Goal: Task Accomplishment & Management: Complete application form

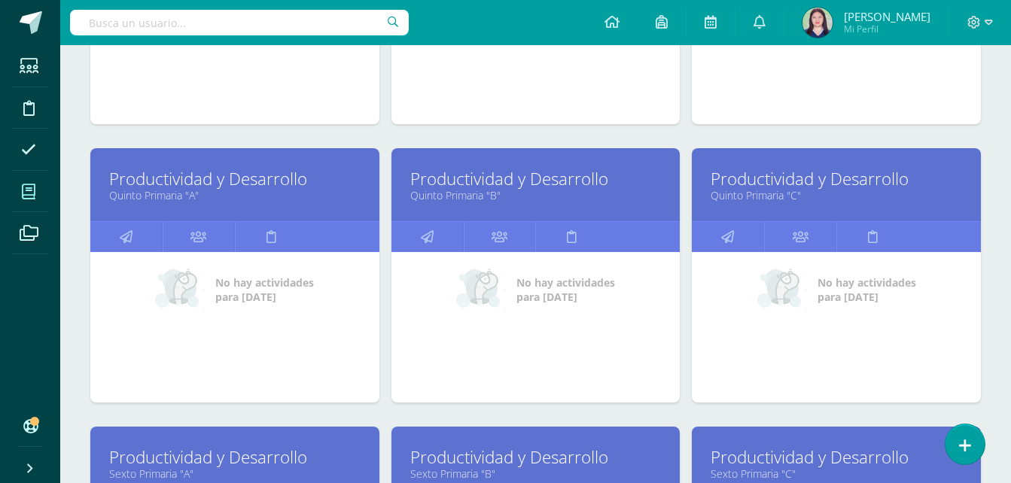
scroll to position [408, 0]
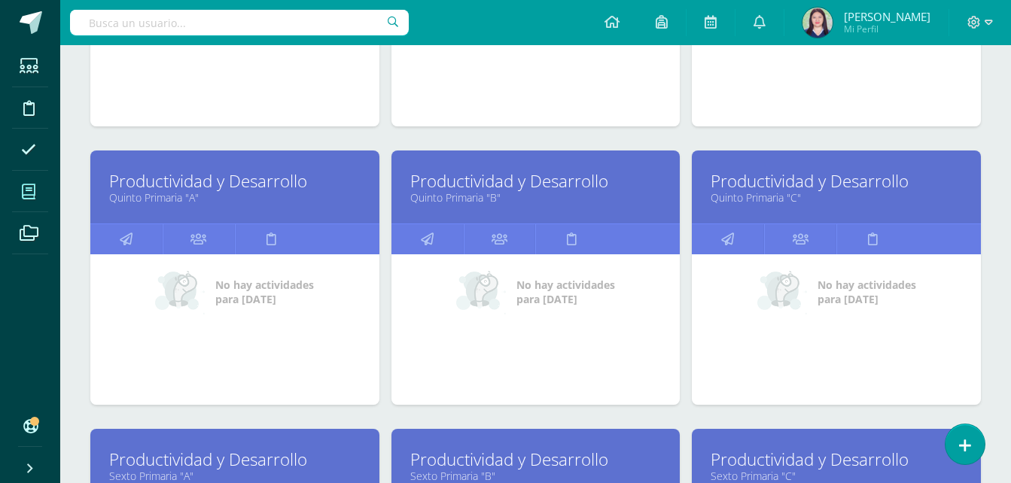
click at [234, 171] on link "Productividad y Desarrollo" at bounding box center [234, 180] width 251 height 23
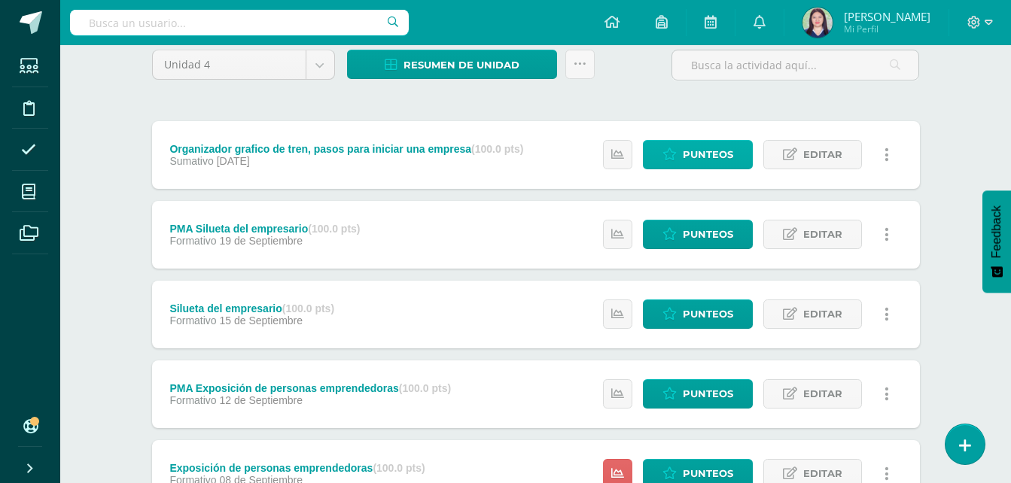
scroll to position [414, 0]
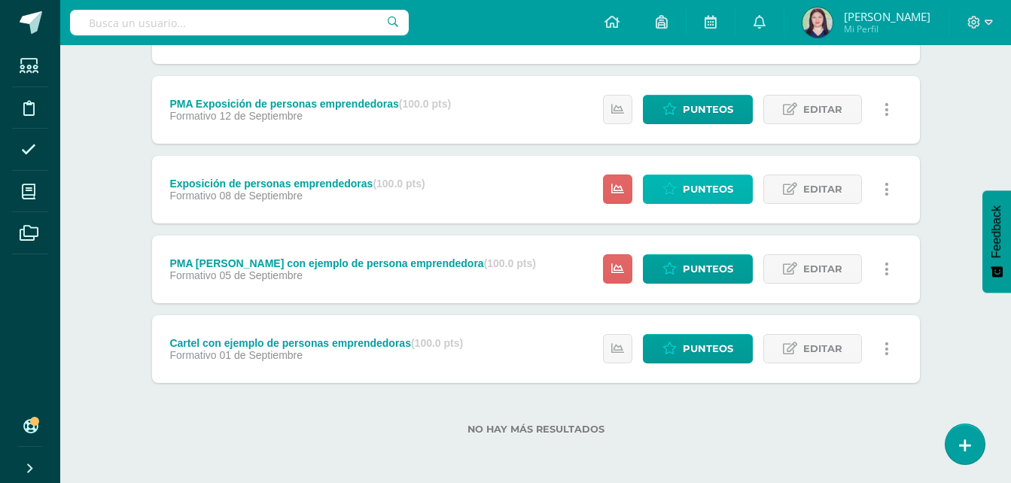
click at [708, 188] on span "Punteos" at bounding box center [708, 189] width 50 height 28
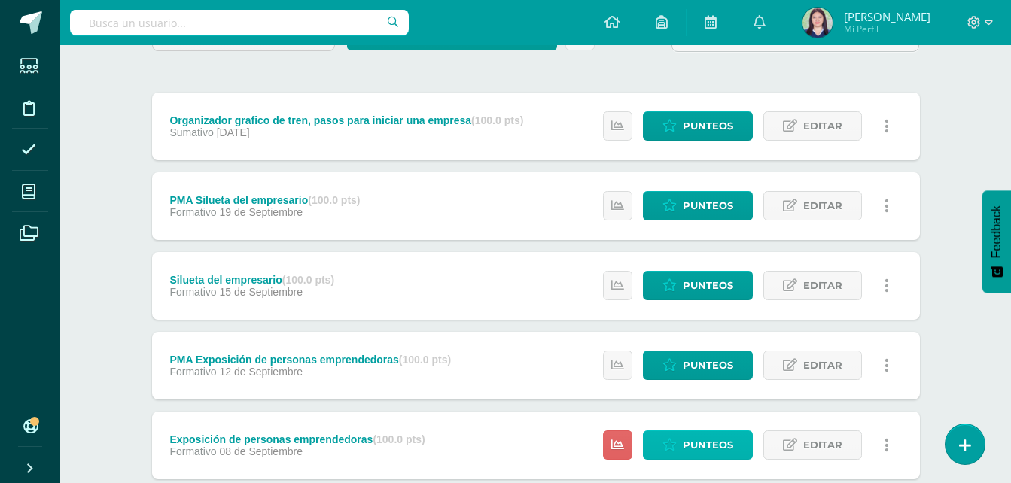
scroll to position [145, 0]
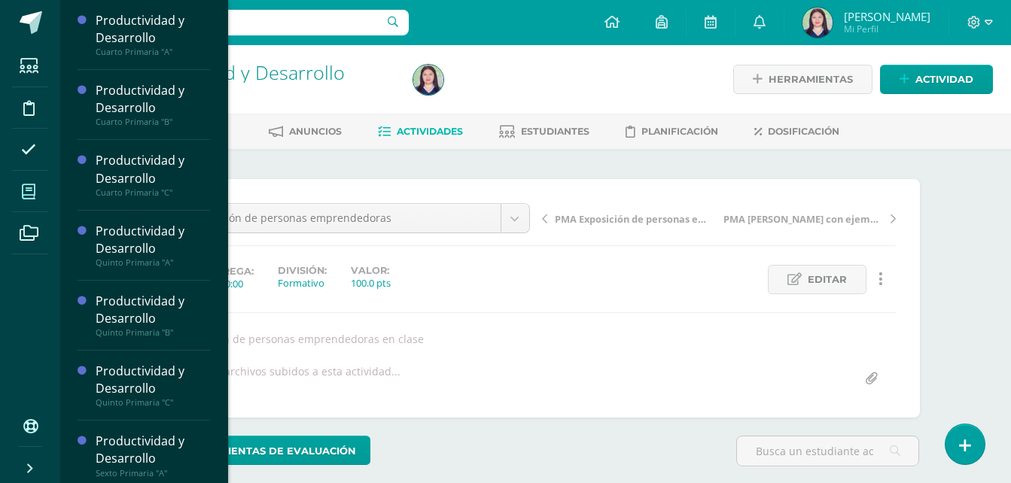
click at [26, 200] on span at bounding box center [29, 192] width 34 height 34
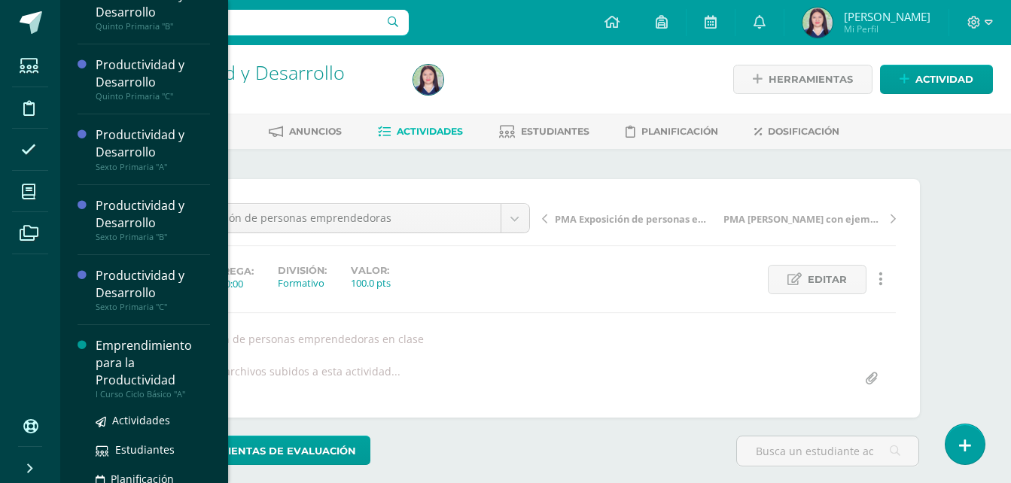
click at [165, 370] on div "Emprendimiento para la Productividad" at bounding box center [153, 363] width 114 height 52
click at [159, 415] on span "Actividades" at bounding box center [141, 420] width 58 height 14
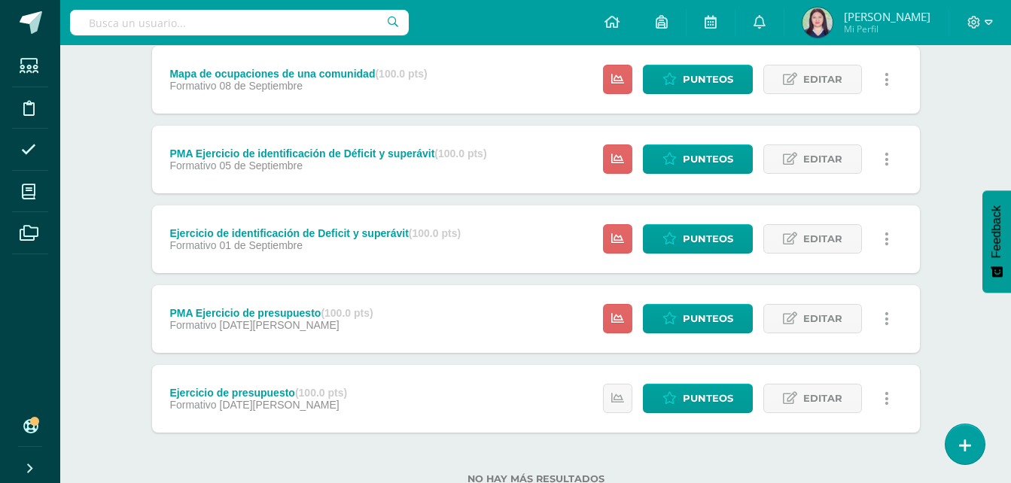
scroll to position [525, 0]
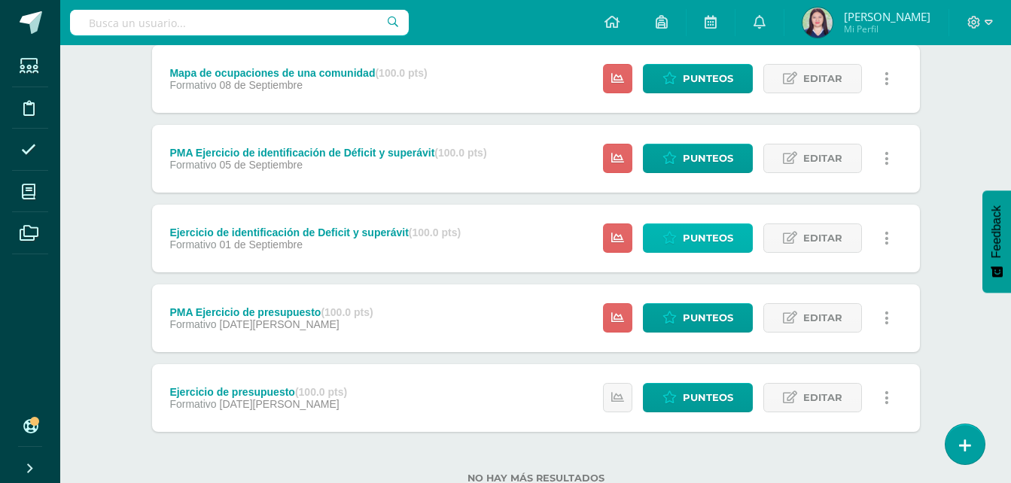
click at [712, 240] on span "Punteos" at bounding box center [708, 238] width 50 height 28
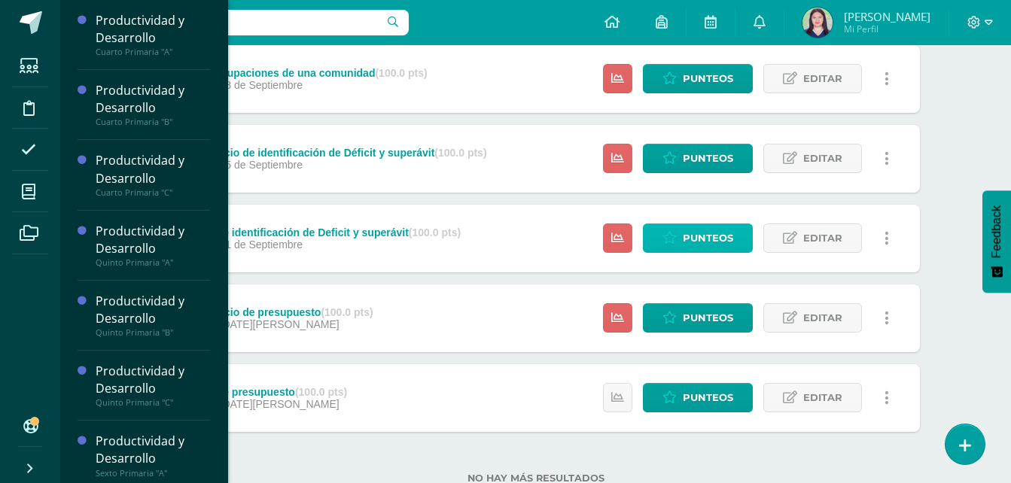
click at [698, 233] on span "Punteos" at bounding box center [708, 238] width 50 height 28
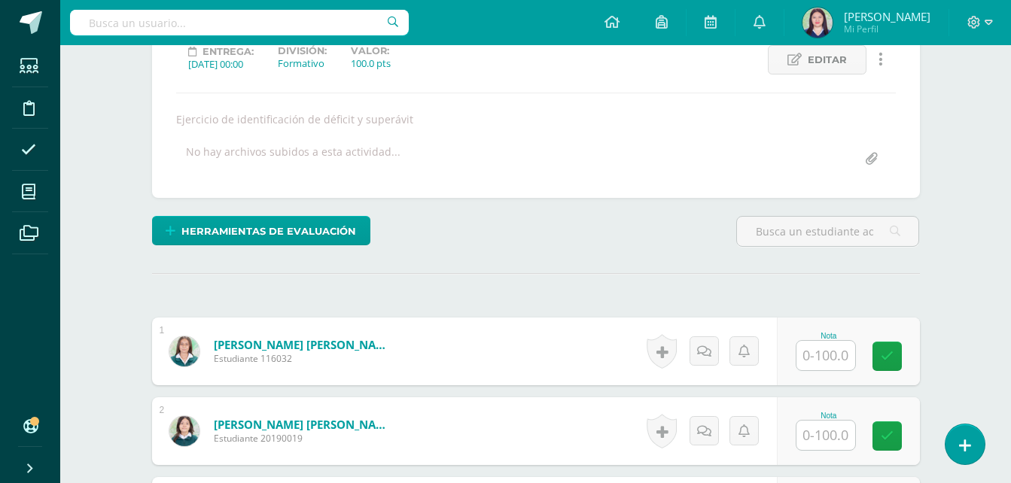
scroll to position [291, 0]
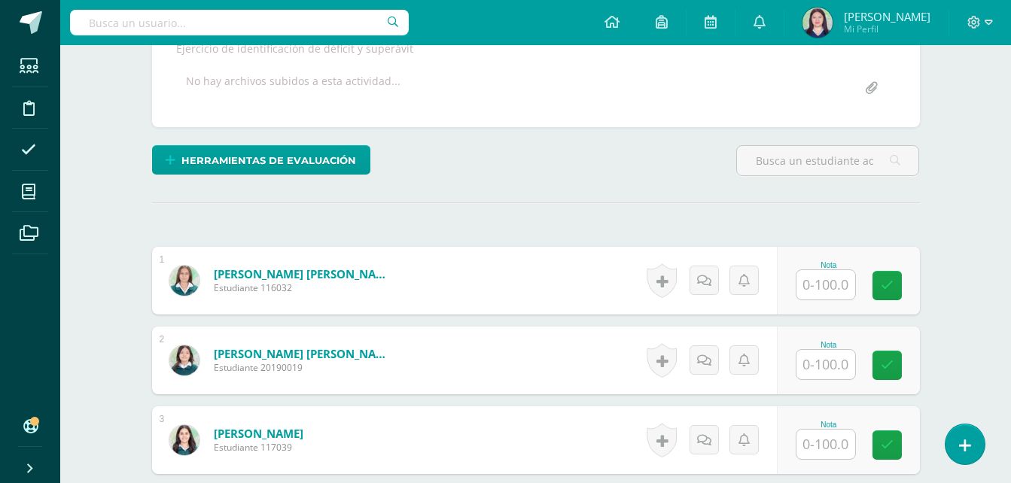
click at [834, 285] on input "text" at bounding box center [826, 284] width 59 height 29
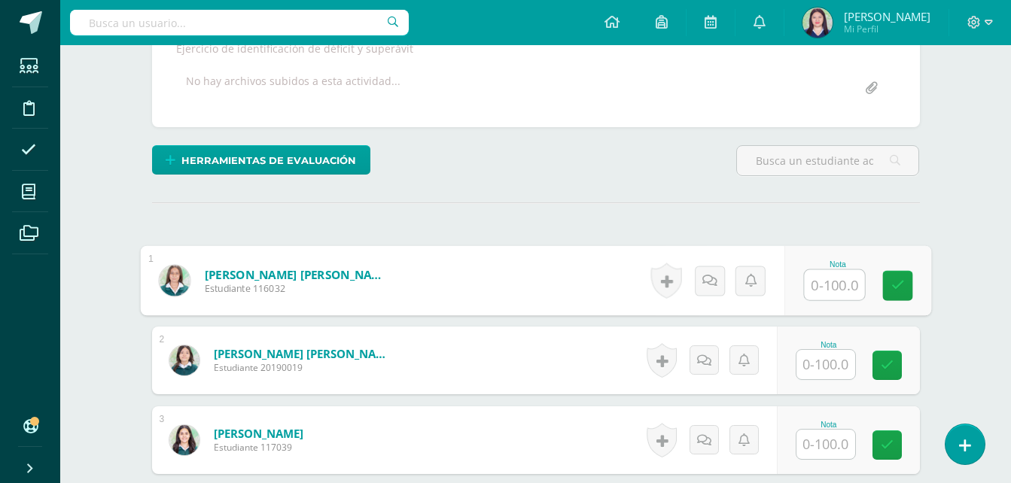
scroll to position [291, 0]
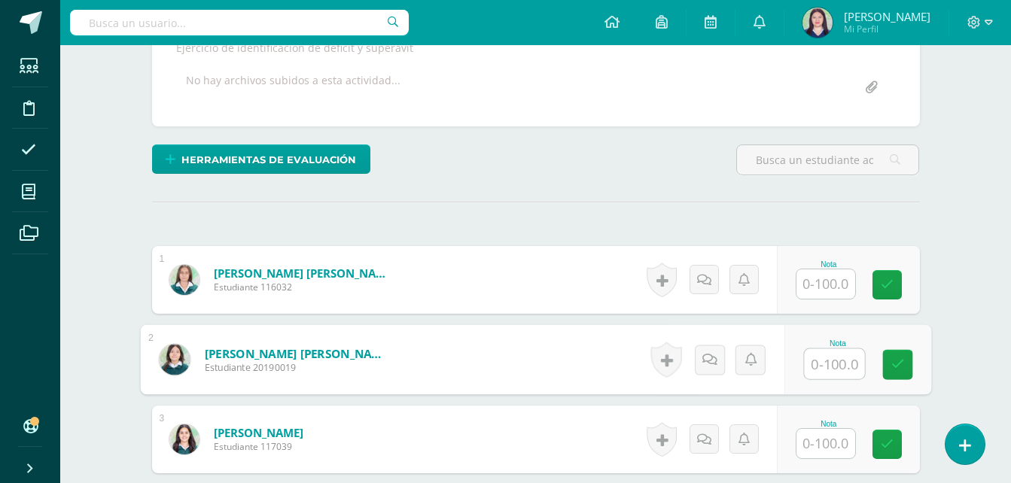
click at [815, 367] on input "text" at bounding box center [834, 364] width 60 height 30
type input "95"
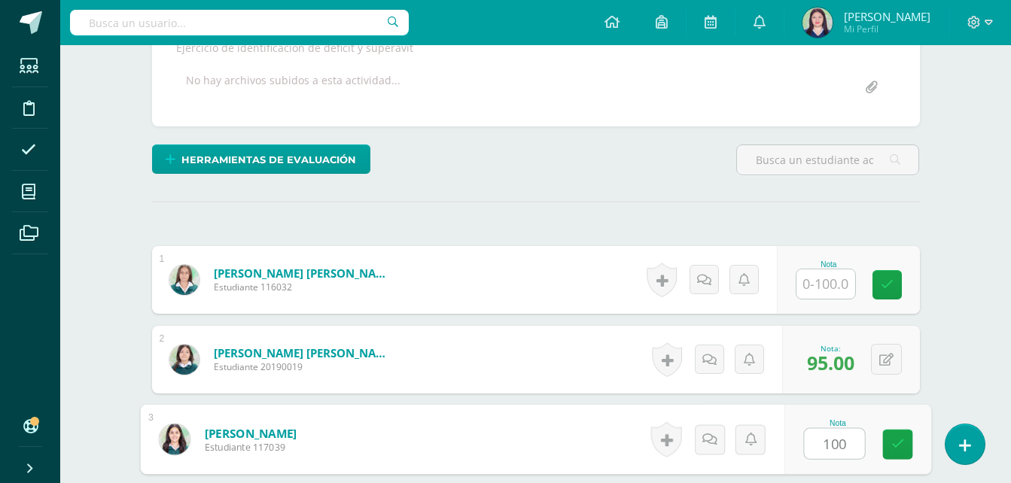
type input "100"
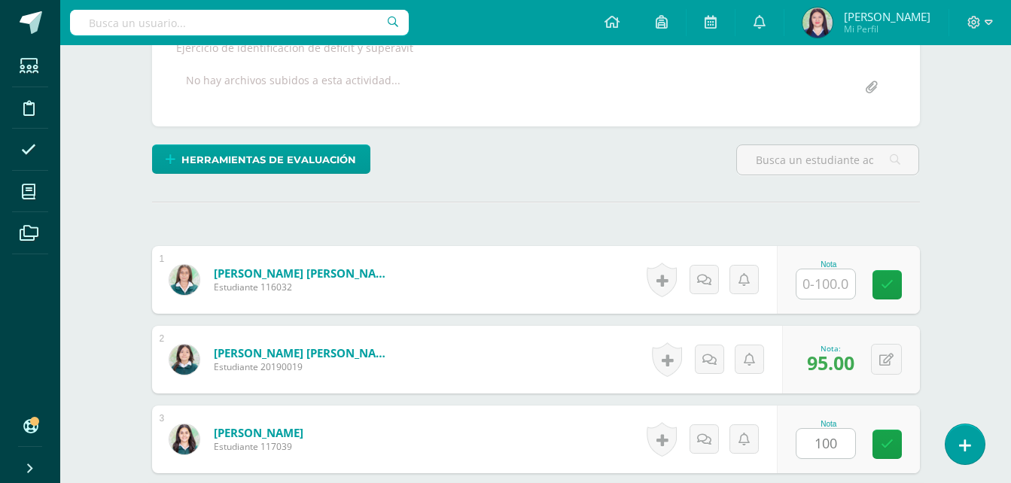
scroll to position [573, 0]
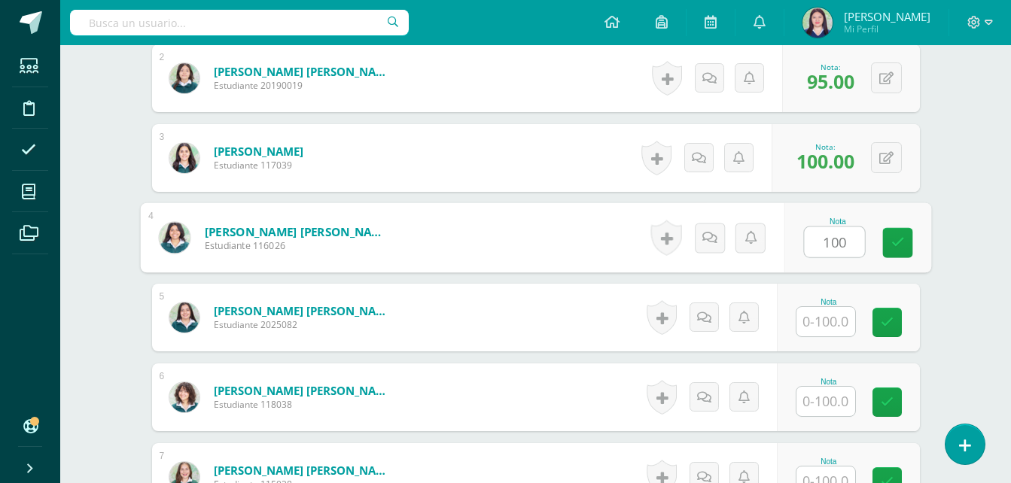
type input "100"
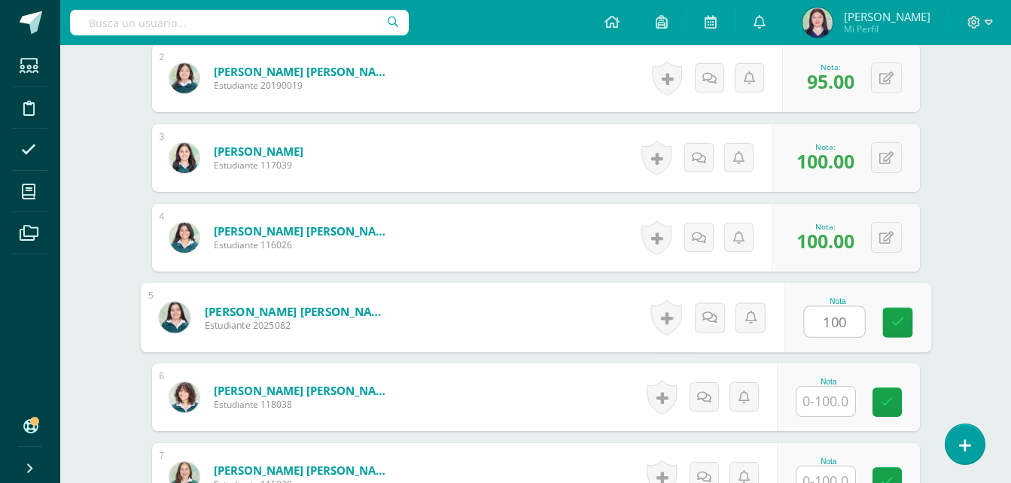
type input "100"
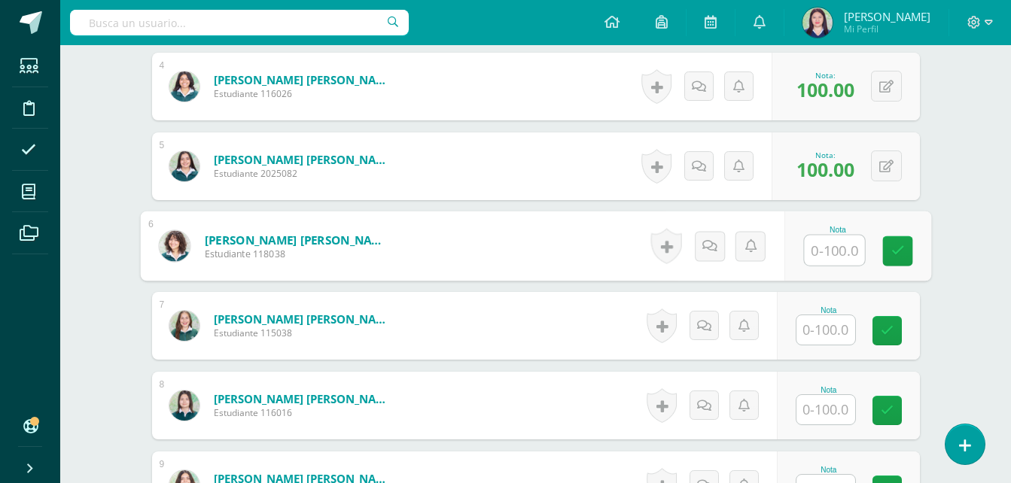
scroll to position [728, 0]
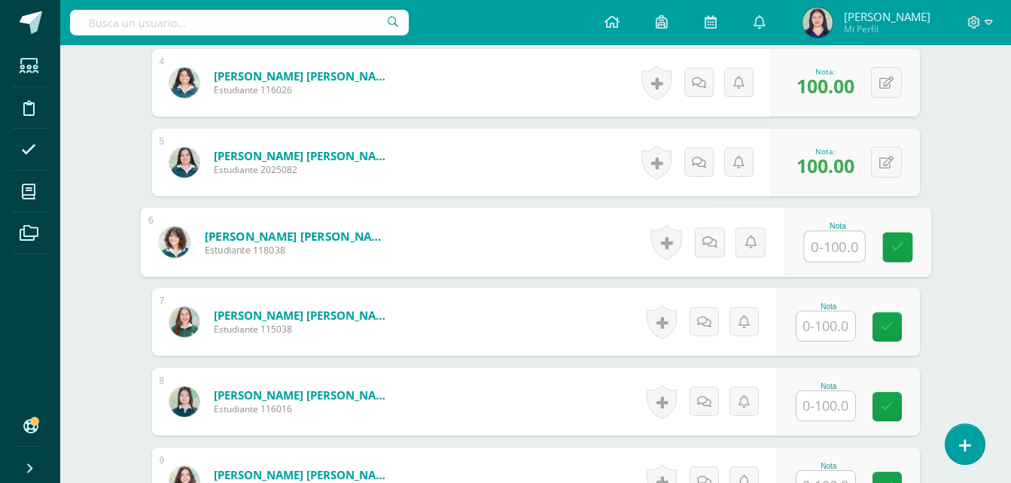
click at [832, 401] on input "text" at bounding box center [826, 406] width 59 height 29
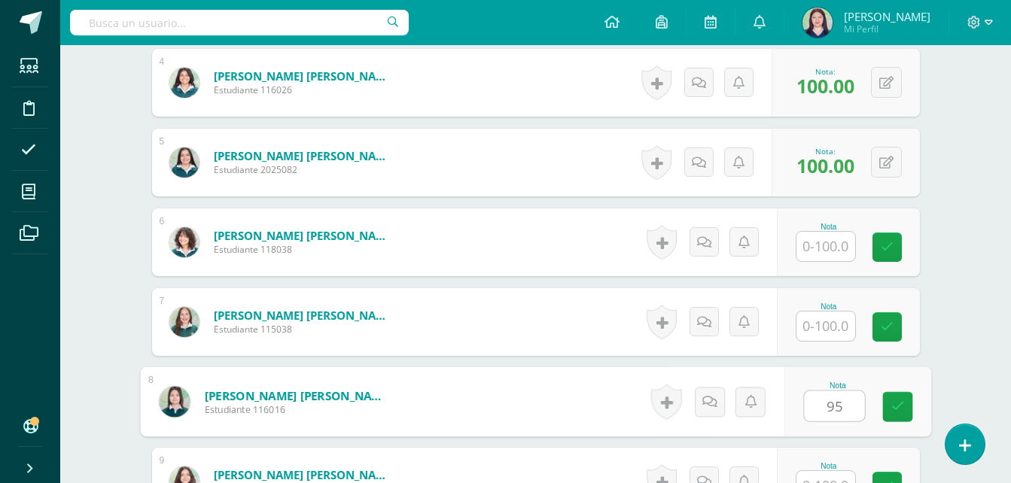
type input "95"
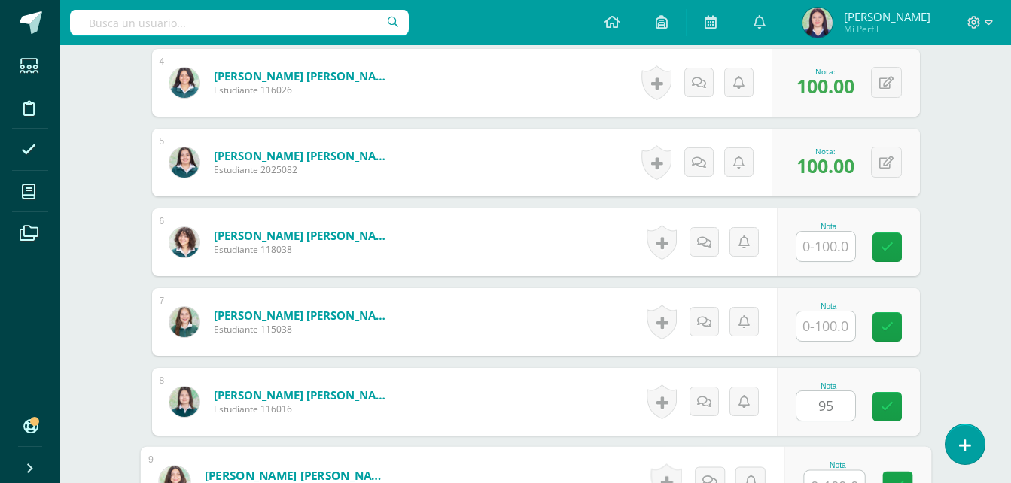
scroll to position [745, 0]
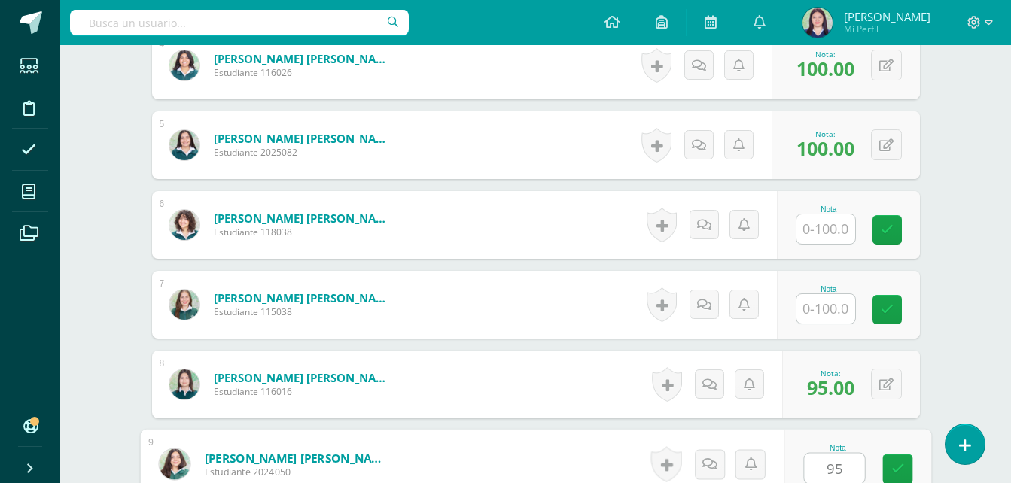
type input "95"
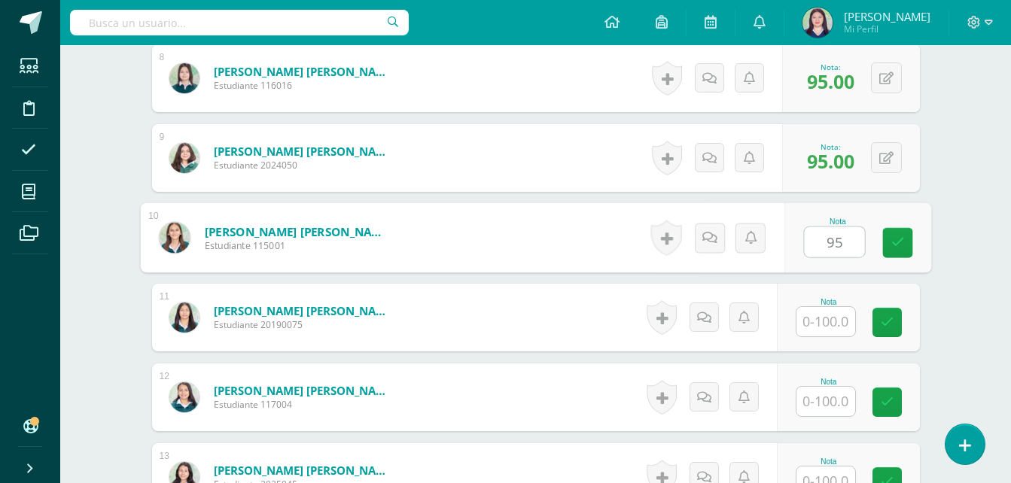
type input "95"
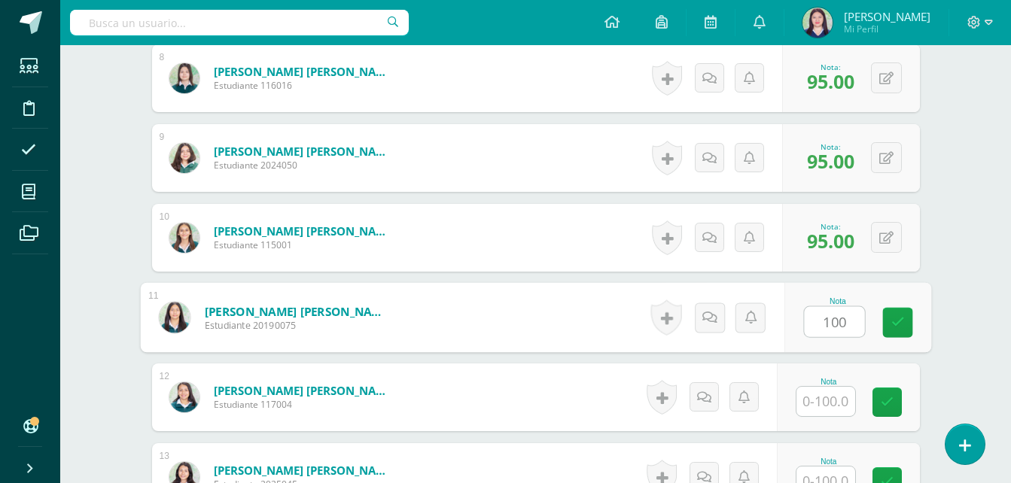
type input "100"
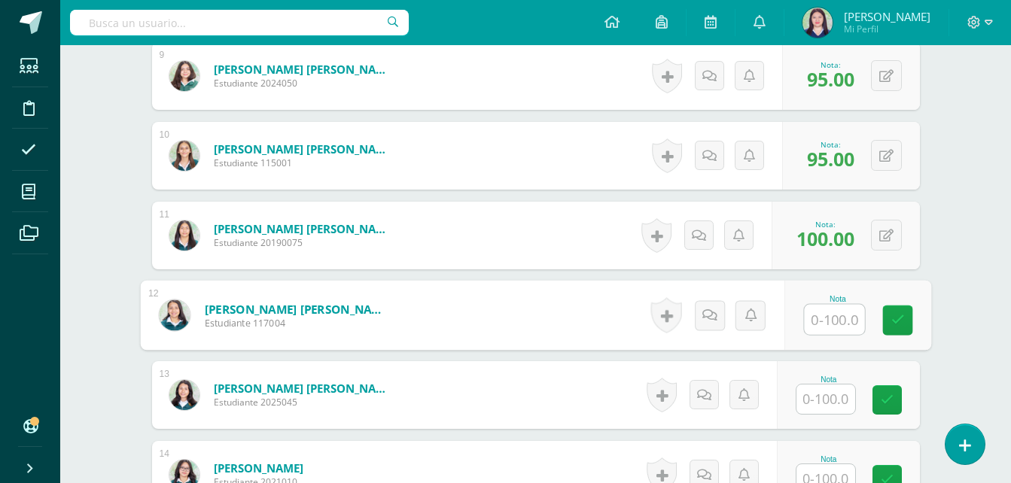
scroll to position [1135, 0]
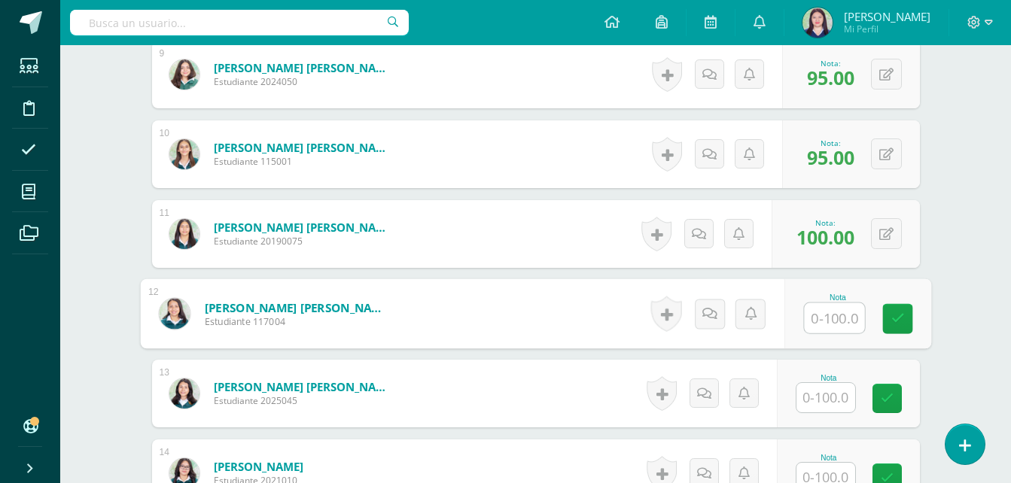
click at [820, 404] on input "text" at bounding box center [826, 397] width 59 height 29
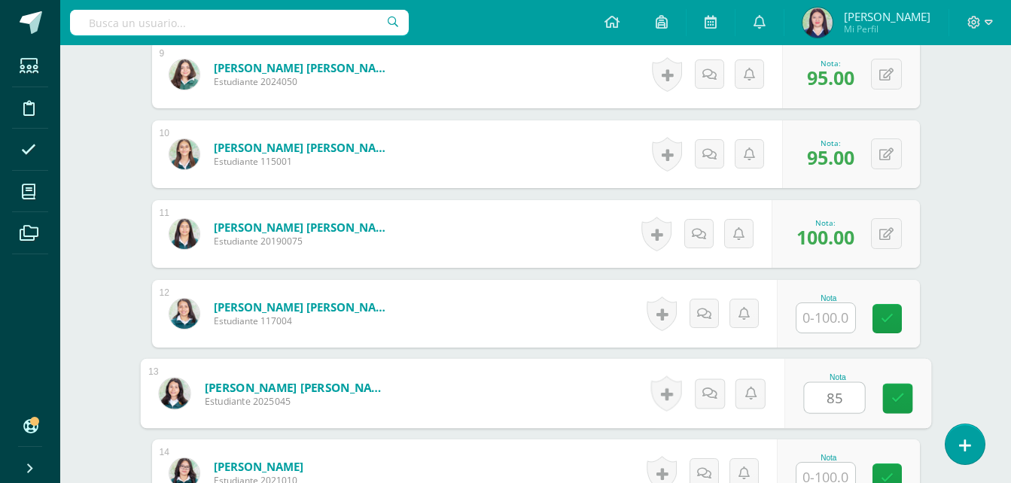
type input "85"
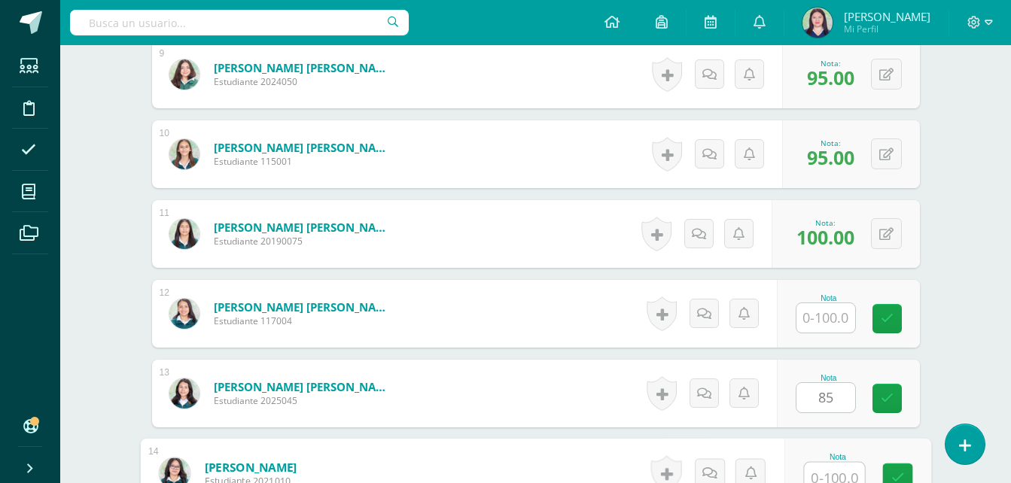
scroll to position [1144, 0]
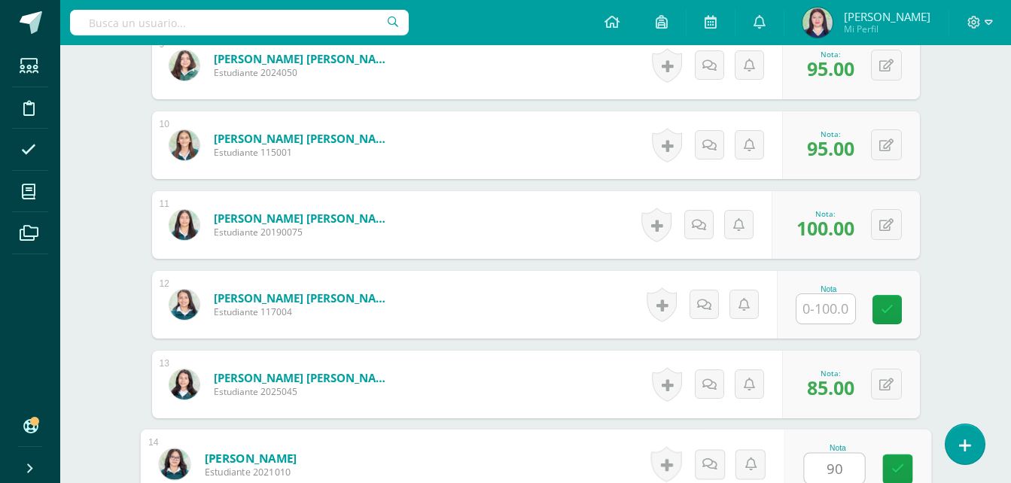
type input "90"
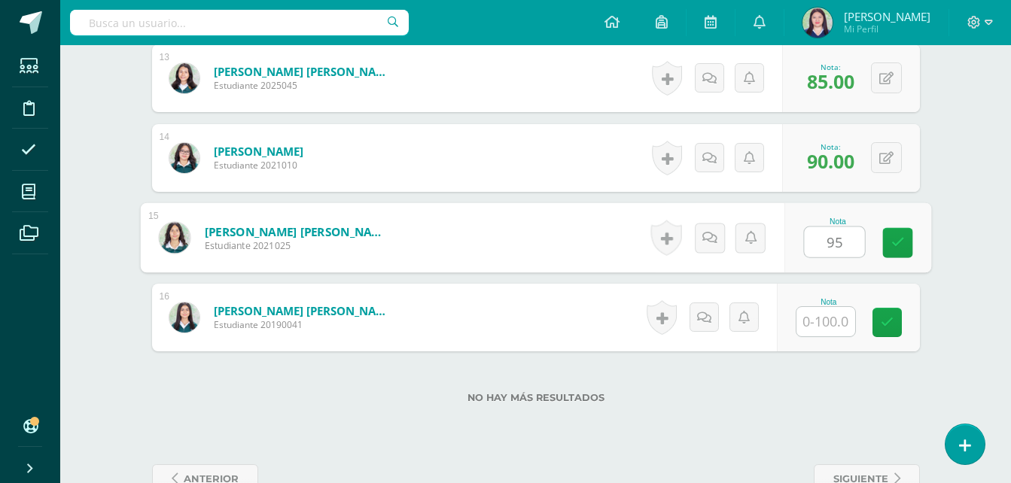
type input "95"
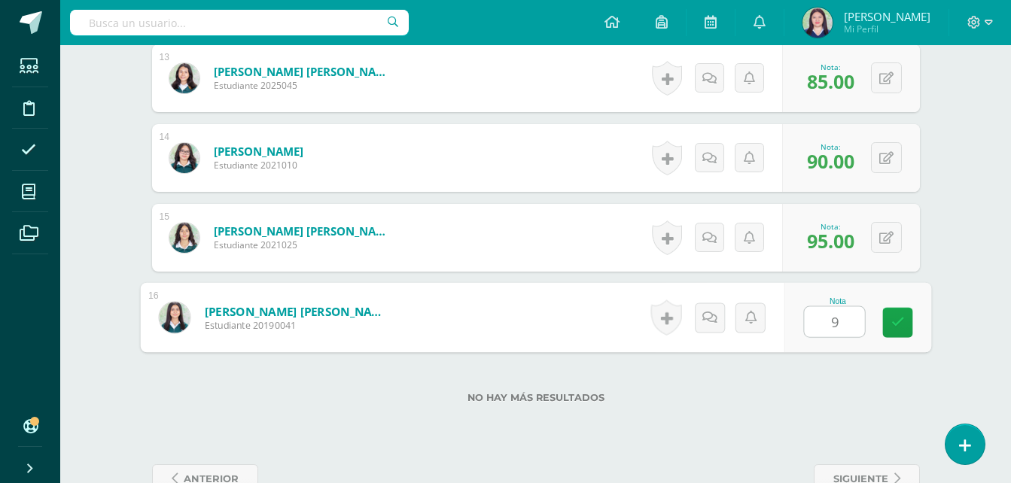
type input "95"
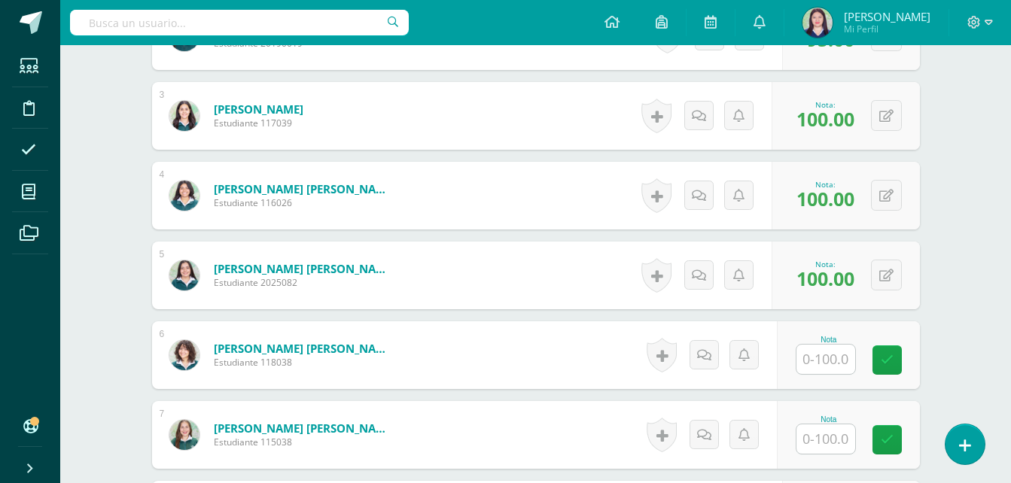
scroll to position [599, 0]
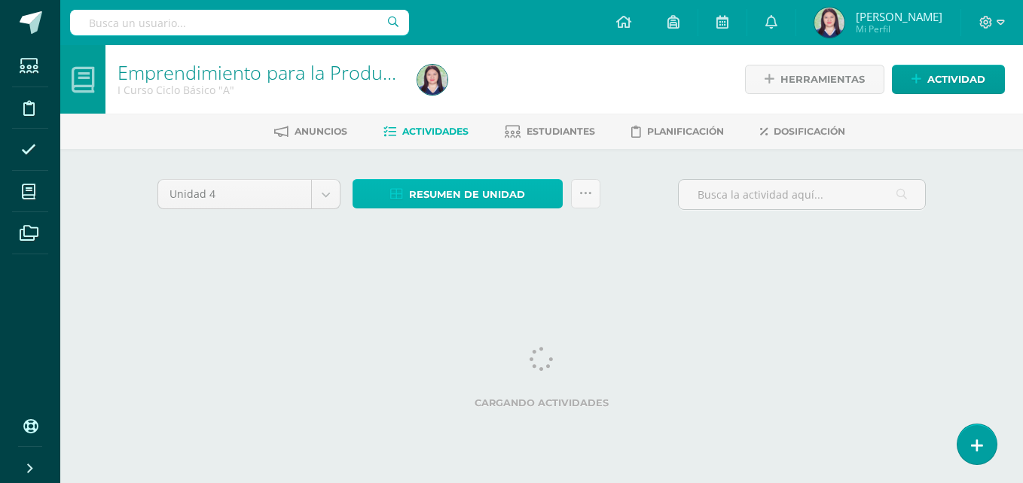
click at [391, 182] on link "Resumen de unidad" at bounding box center [457, 193] width 210 height 29
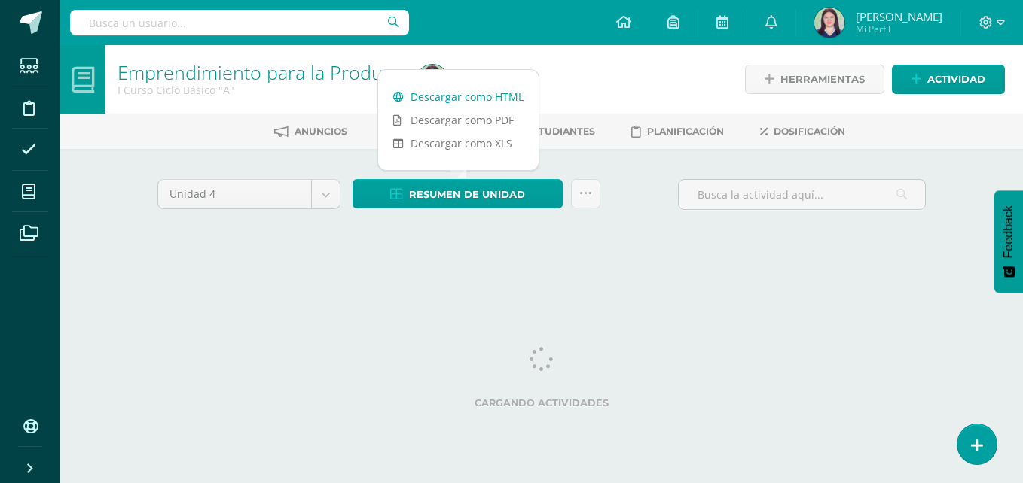
click at [453, 87] on link "Descargar como HTML" at bounding box center [458, 96] width 160 height 23
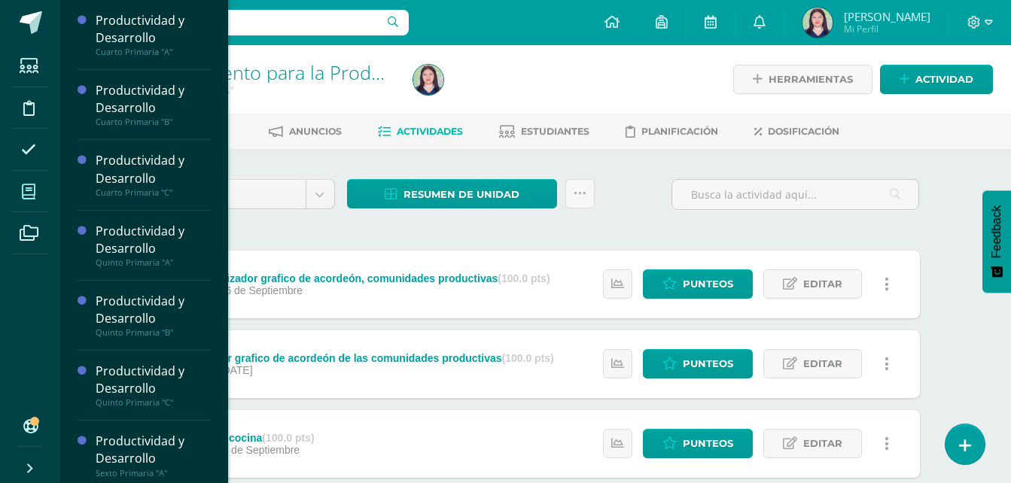
click at [29, 204] on span at bounding box center [29, 192] width 34 height 34
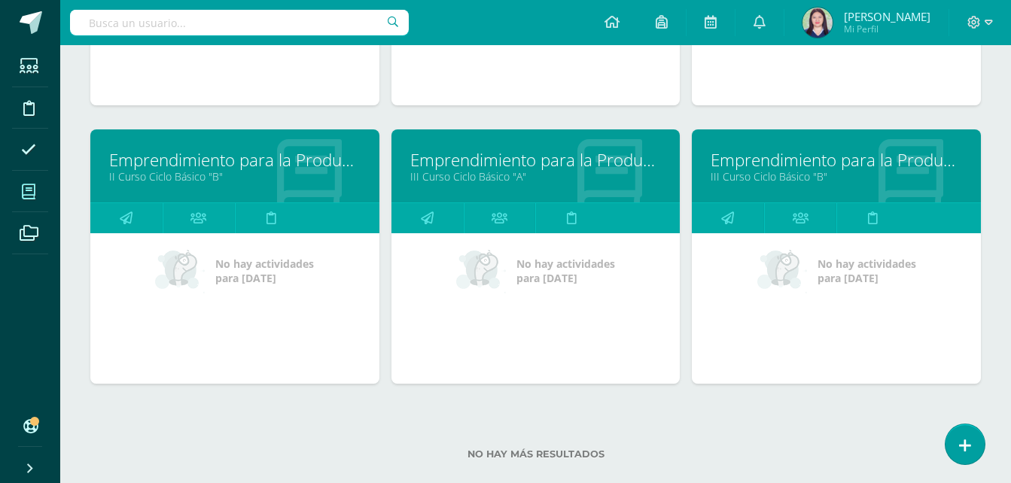
scroll to position [1290, 0]
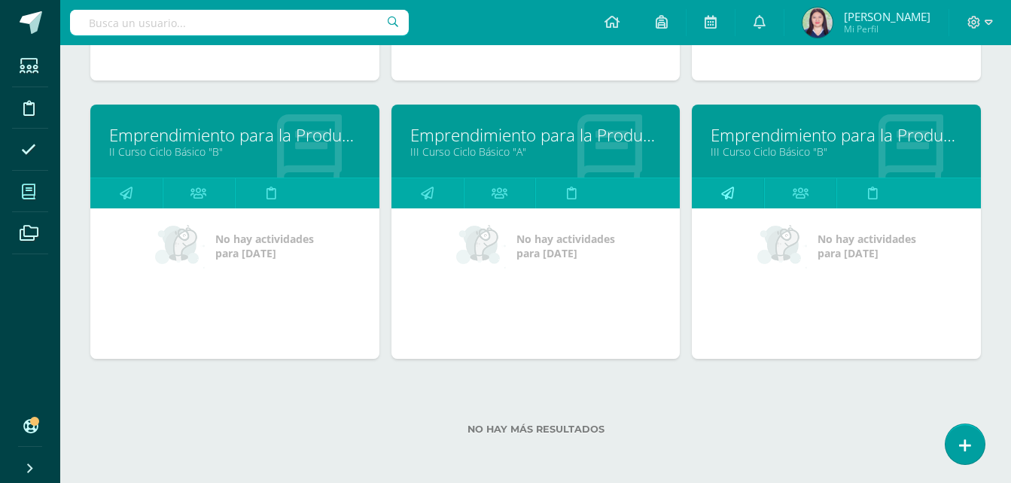
click at [746, 187] on link at bounding box center [728, 193] width 72 height 30
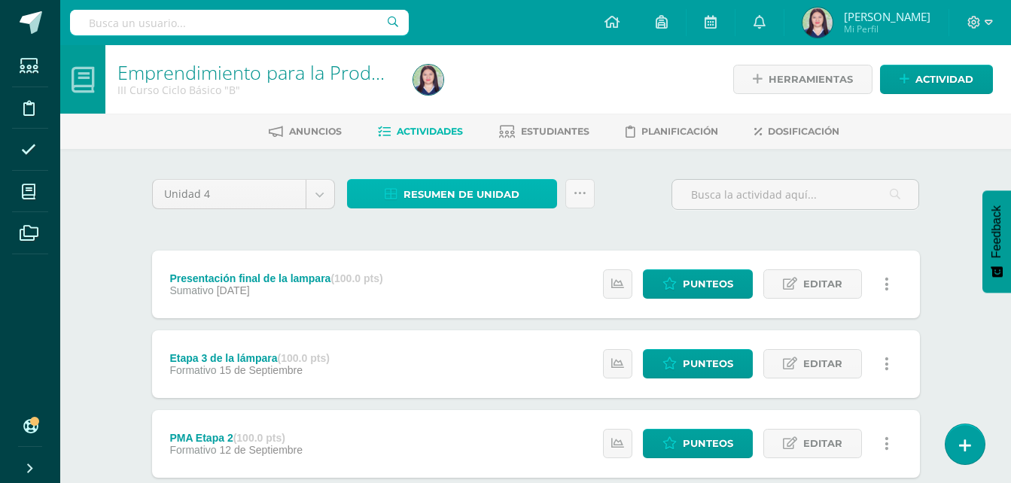
click at [493, 195] on span "Resumen de unidad" at bounding box center [462, 195] width 116 height 28
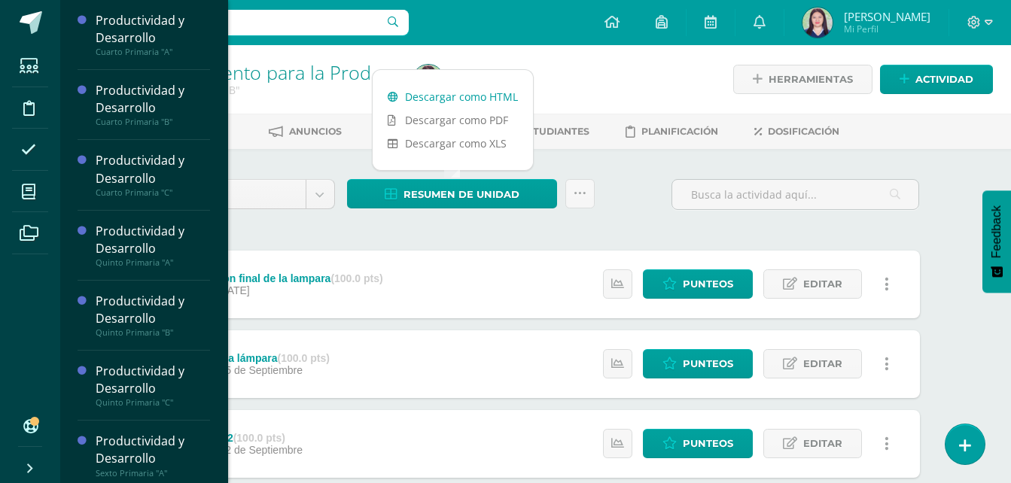
click at [494, 92] on link "Descargar como HTML" at bounding box center [453, 96] width 160 height 23
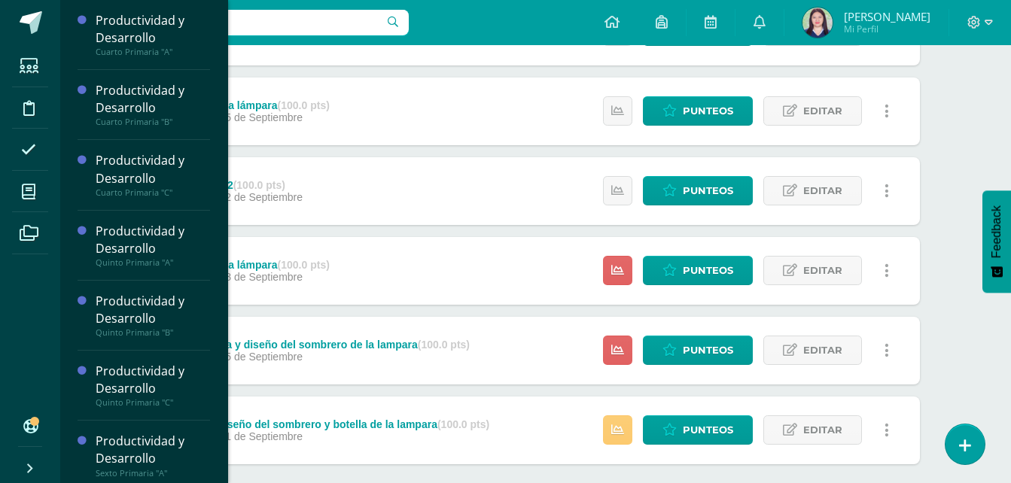
scroll to position [334, 0]
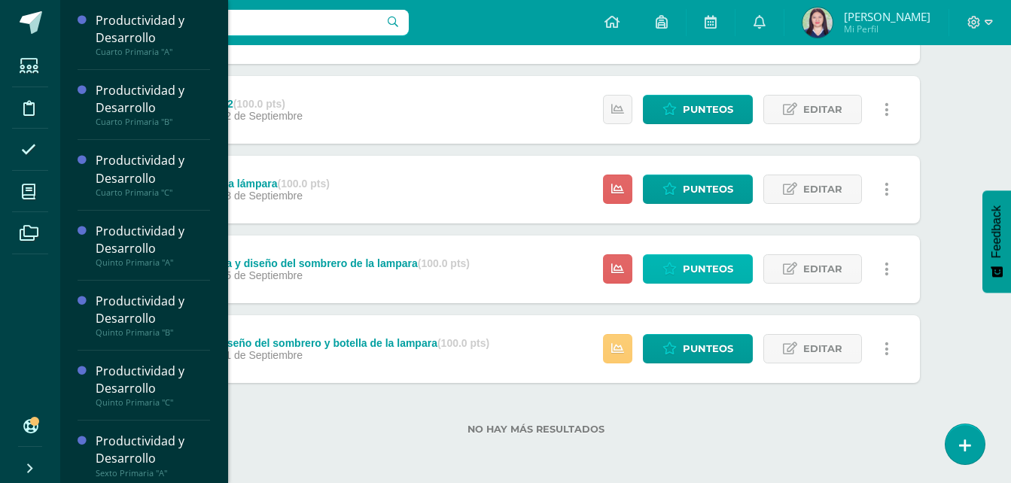
click at [706, 267] on span "Punteos" at bounding box center [708, 269] width 50 height 28
click at [704, 275] on span "Punteos" at bounding box center [708, 269] width 50 height 28
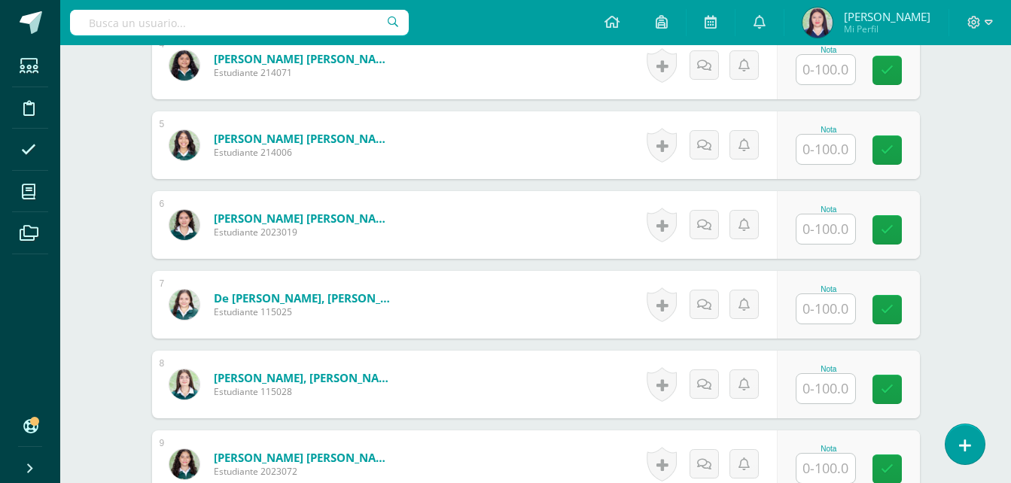
scroll to position [748, 0]
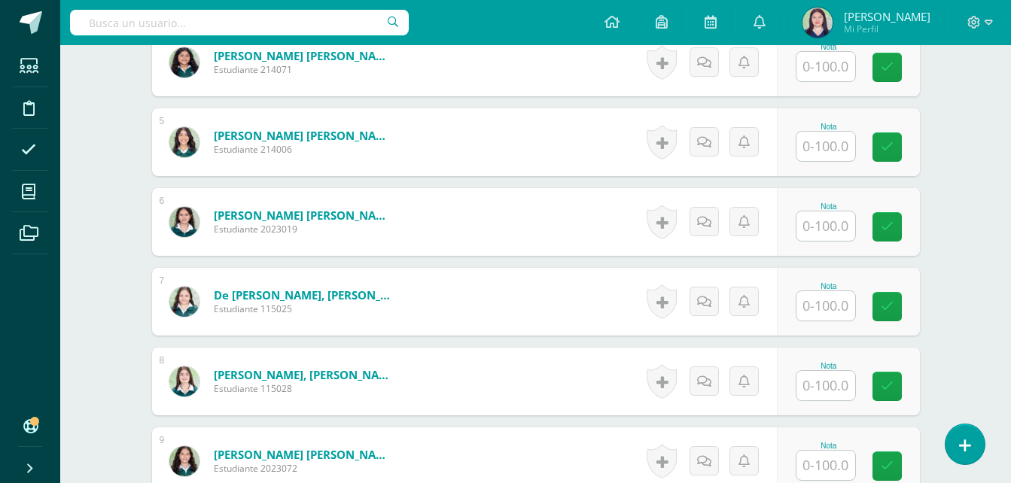
click at [820, 392] on input "text" at bounding box center [826, 385] width 59 height 29
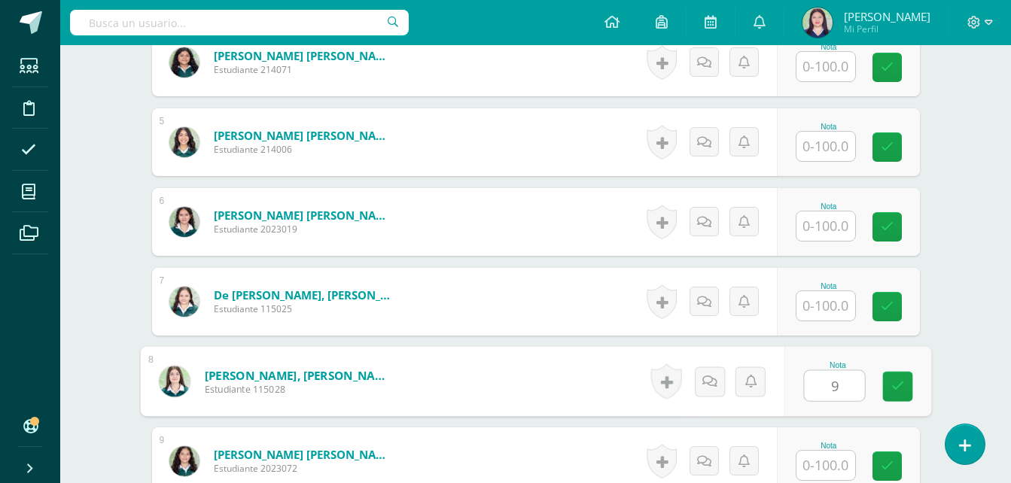
type input "95"
click at [899, 388] on icon at bounding box center [898, 386] width 14 height 13
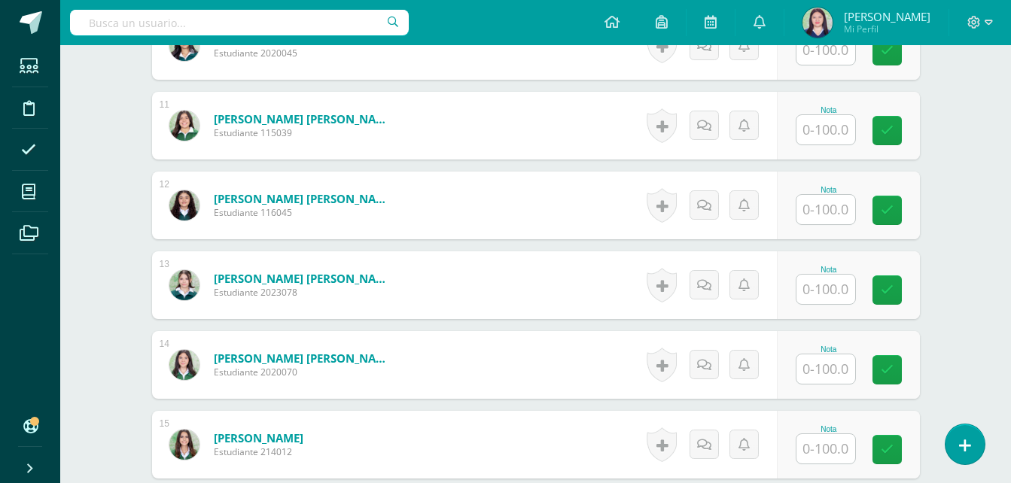
scroll to position [1251, 0]
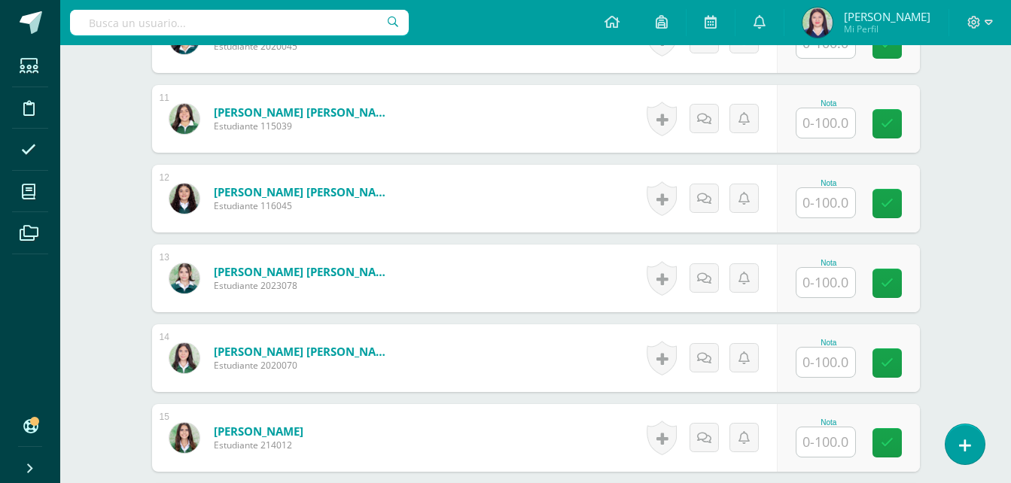
click at [835, 359] on input "text" at bounding box center [826, 362] width 59 height 29
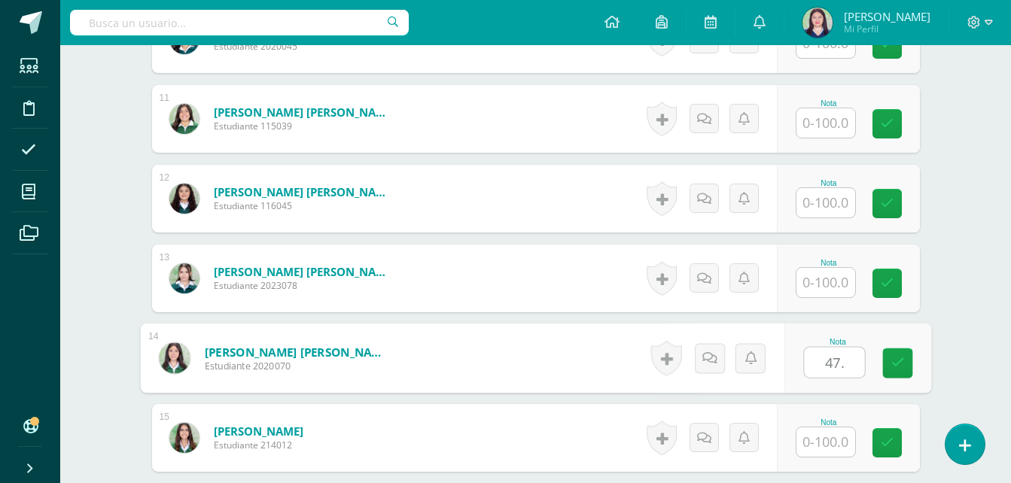
type input "47.5"
click at [896, 361] on icon at bounding box center [898, 363] width 14 height 13
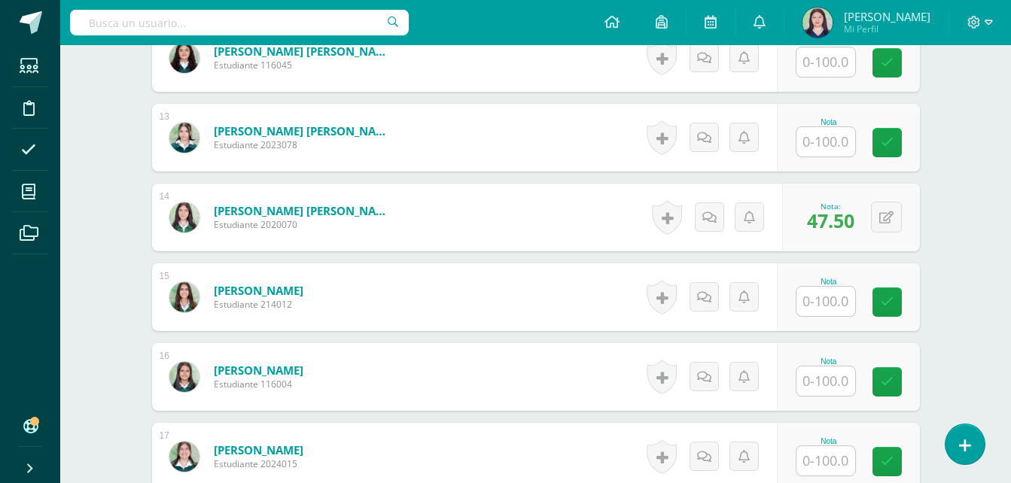
scroll to position [1393, 0]
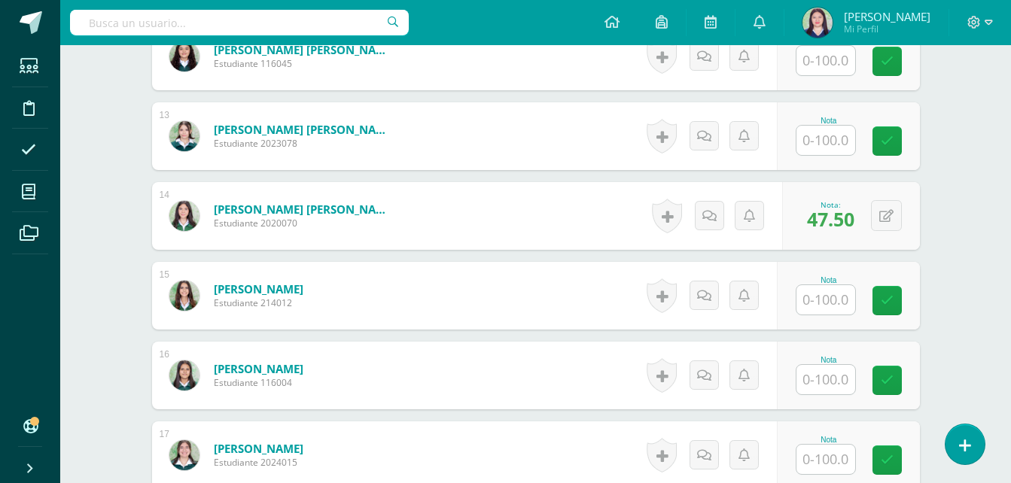
click at [828, 300] on input "text" at bounding box center [826, 299] width 59 height 29
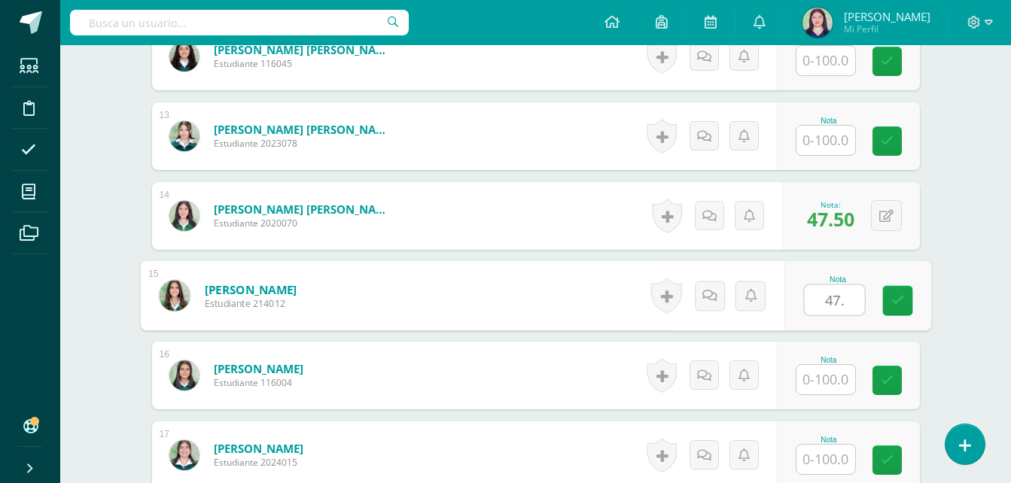
type input "47.5"
click at [901, 295] on icon at bounding box center [898, 300] width 14 height 13
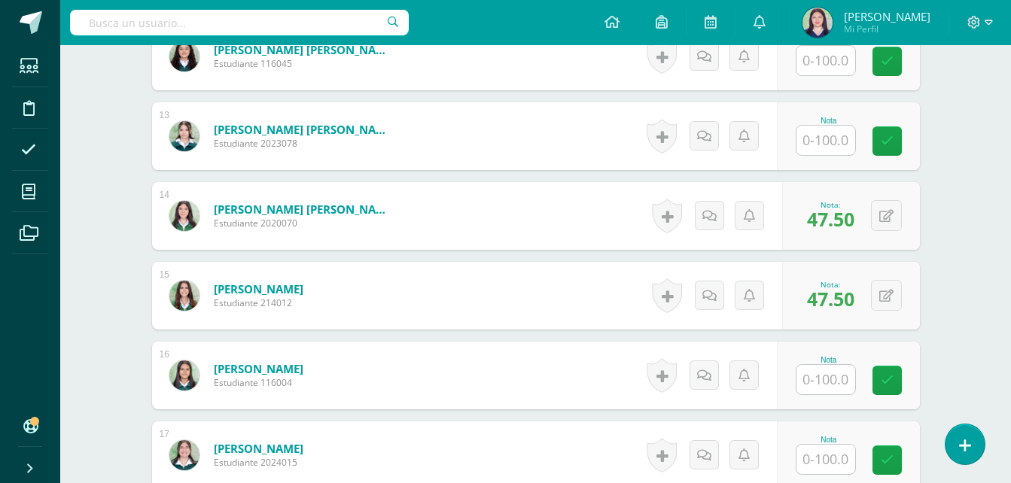
click at [832, 381] on input "text" at bounding box center [826, 379] width 59 height 29
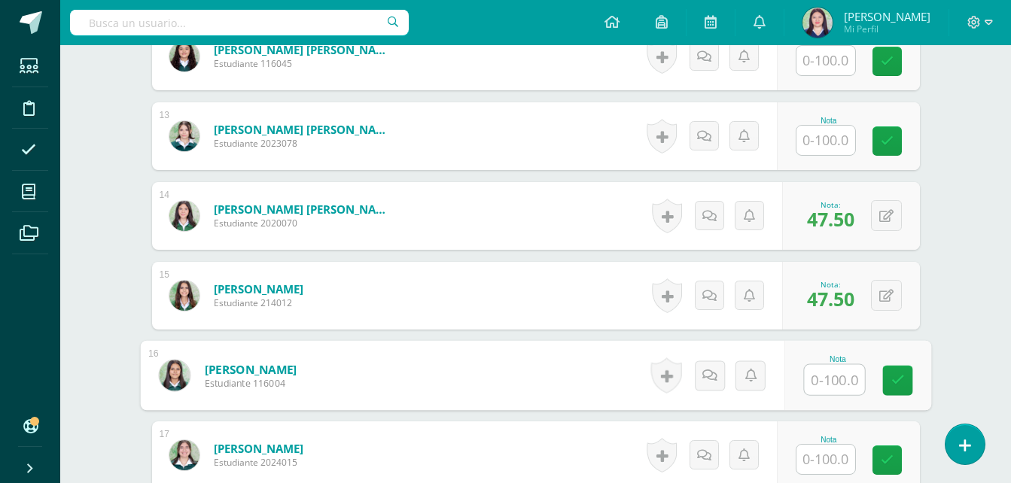
type input "3"
type input "47.5"
click at [889, 385] on link at bounding box center [897, 381] width 30 height 30
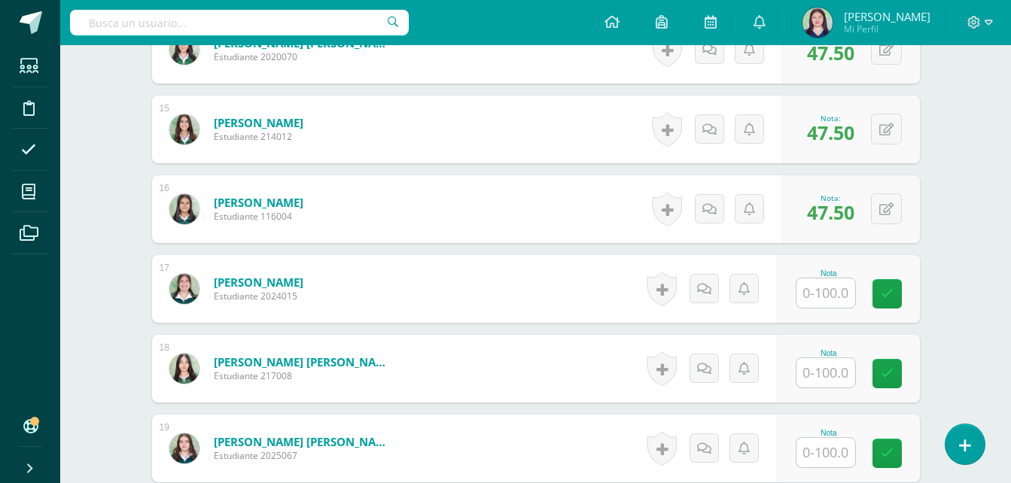
scroll to position [1564, 0]
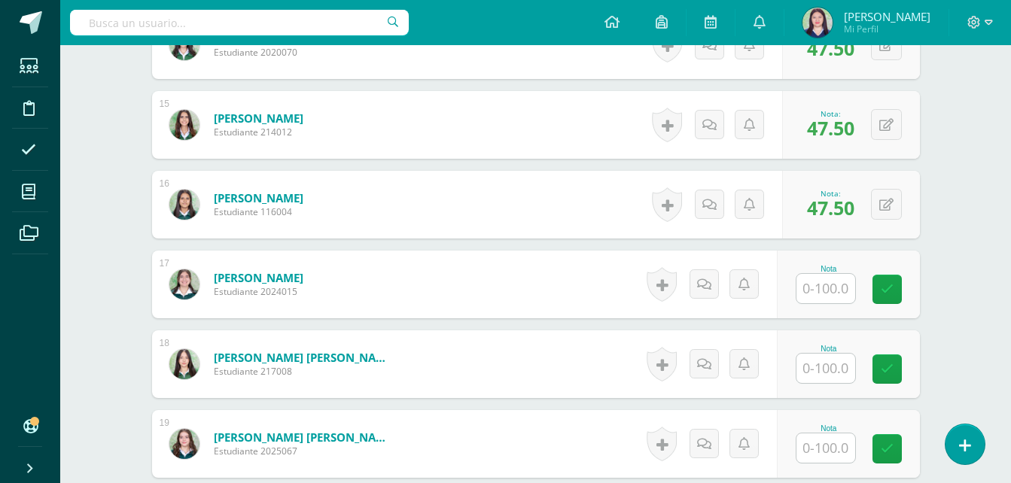
click at [828, 365] on input "text" at bounding box center [826, 368] width 59 height 29
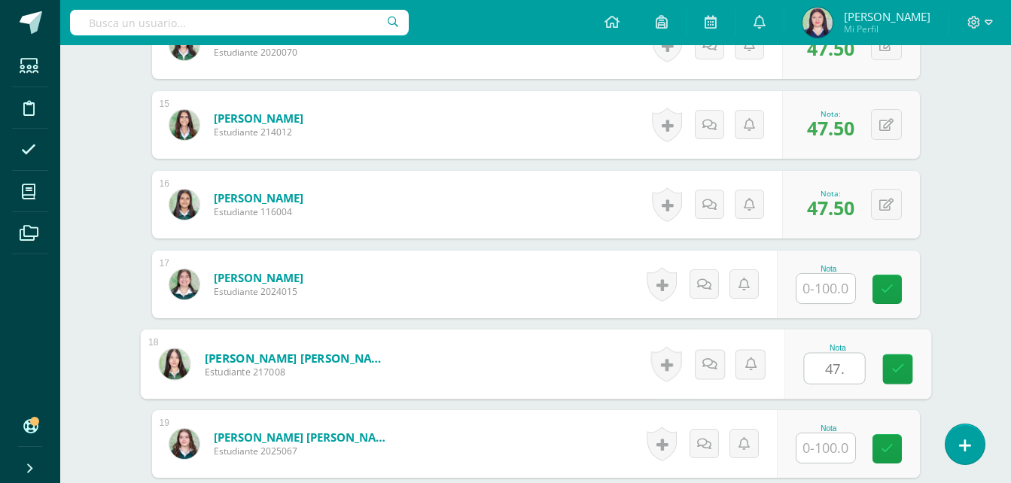
type input "47.5"
click at [895, 368] on icon at bounding box center [898, 369] width 14 height 13
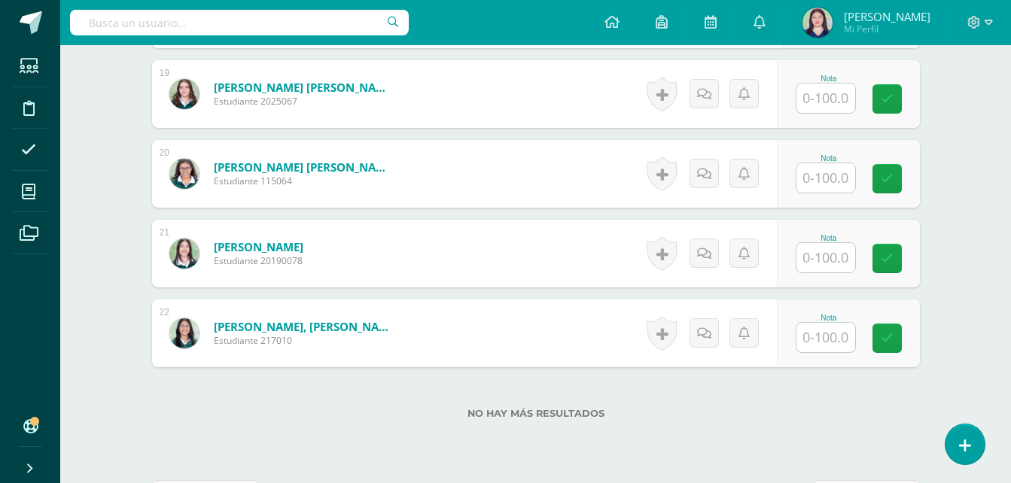
scroll to position [1970, 0]
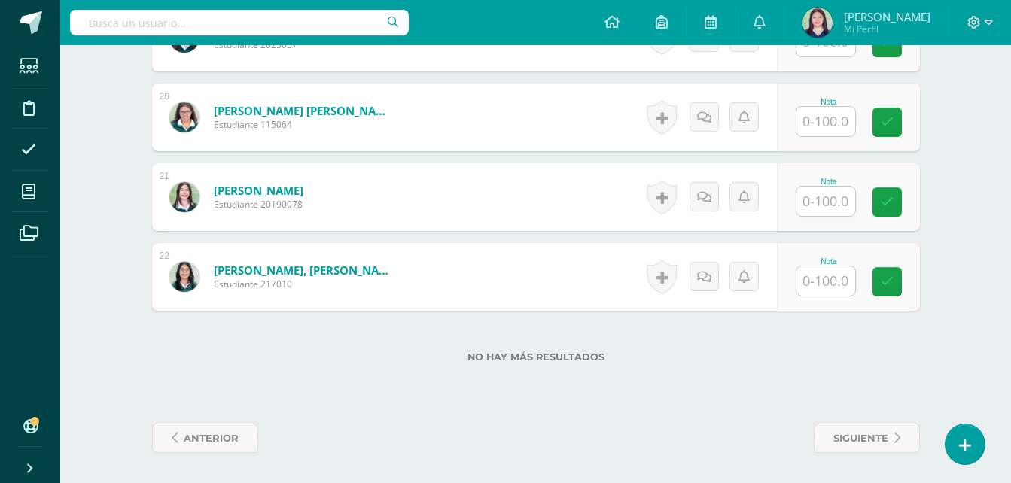
click at [834, 201] on input "text" at bounding box center [826, 201] width 59 height 29
type input "47,5"
click at [898, 199] on icon at bounding box center [898, 202] width 14 height 13
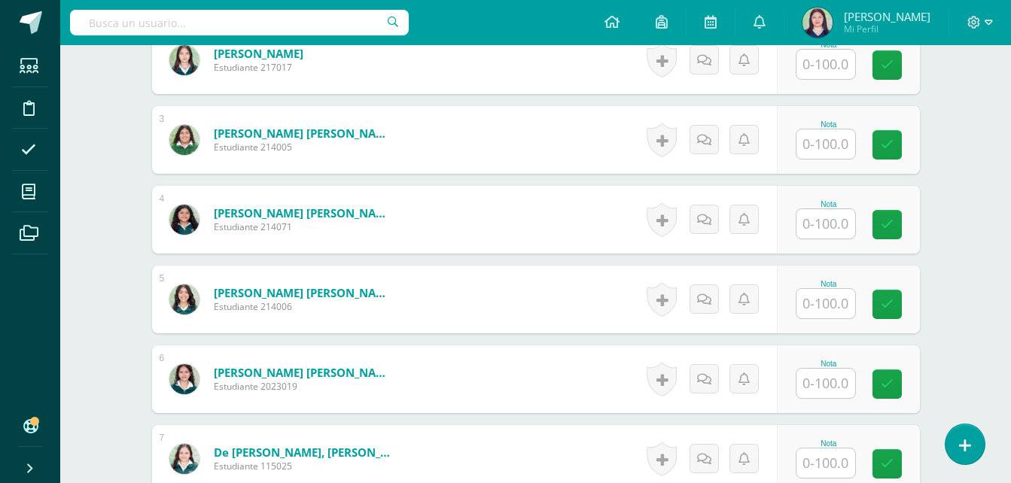
scroll to position [588, 0]
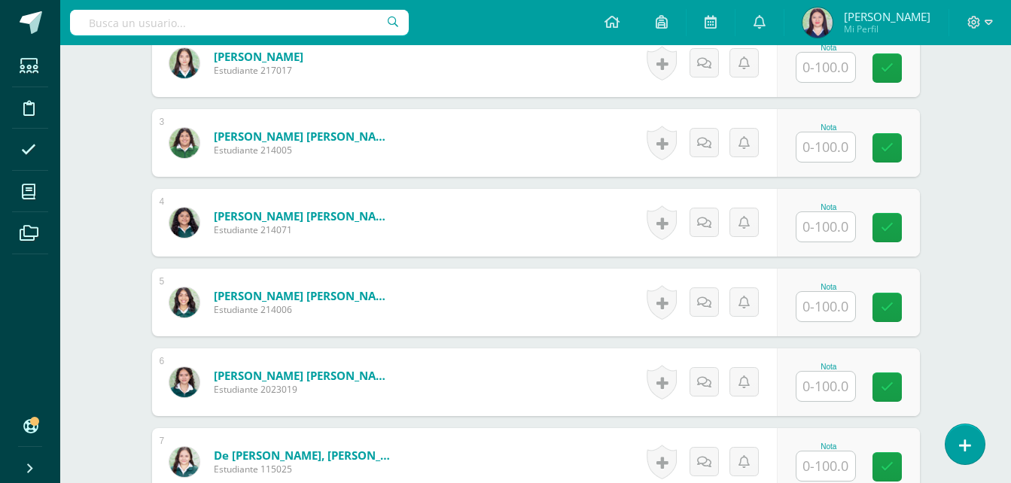
click at [825, 221] on input "text" at bounding box center [826, 226] width 59 height 29
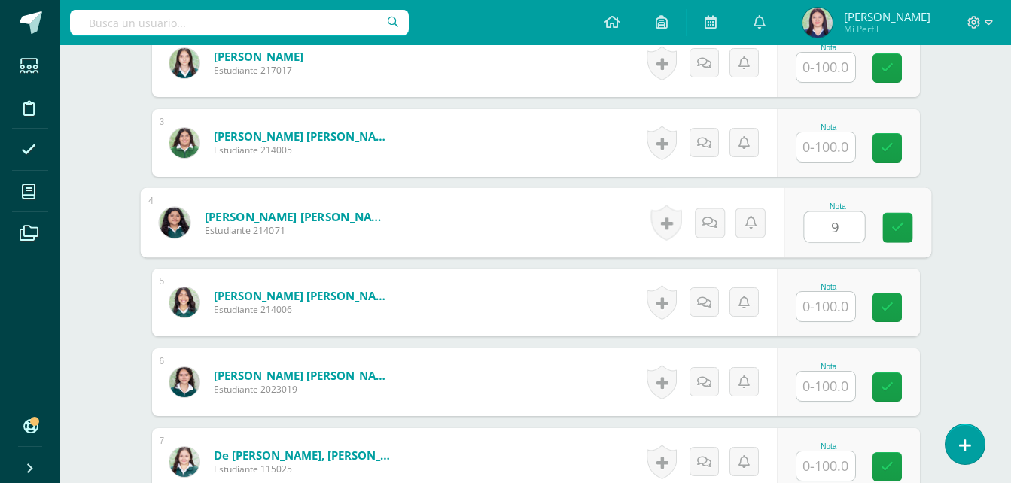
type input "95"
click at [895, 217] on link at bounding box center [897, 228] width 30 height 30
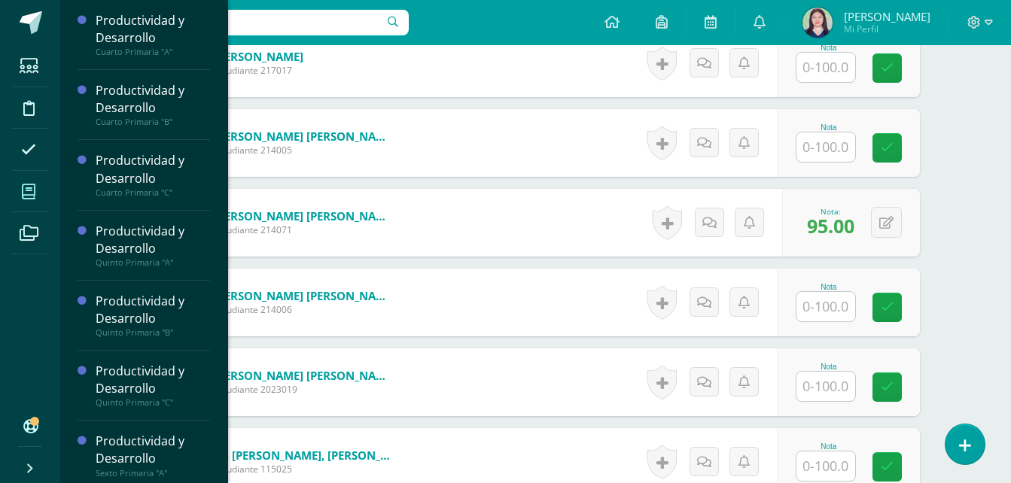
click at [35, 179] on span at bounding box center [29, 192] width 34 height 34
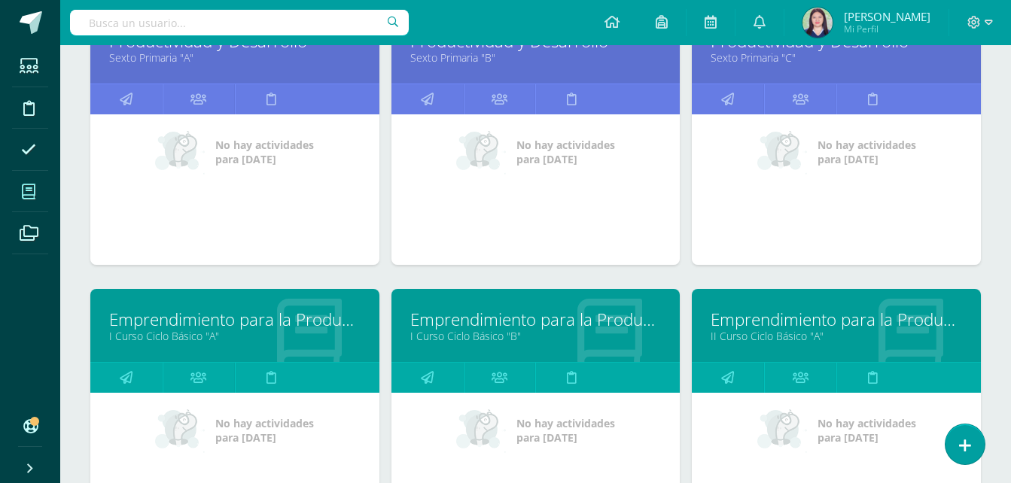
scroll to position [830, 0]
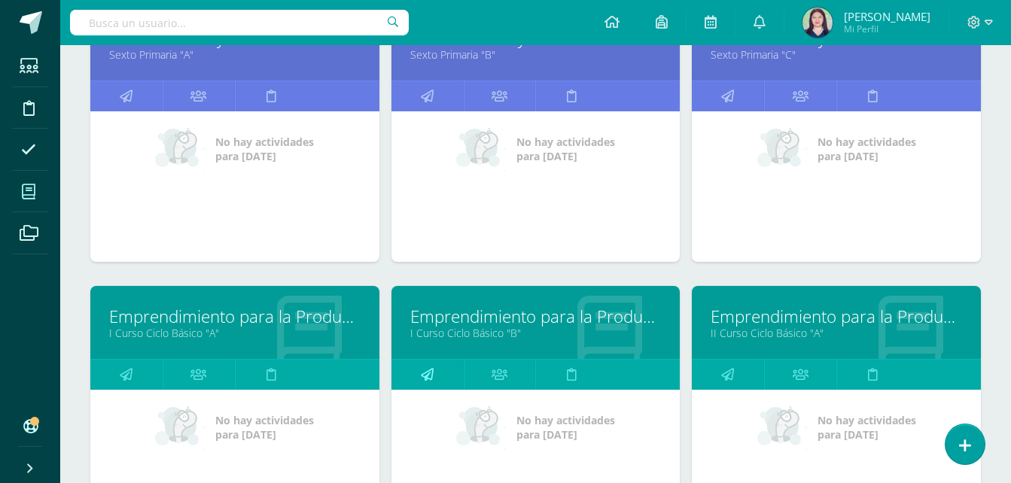
click at [415, 379] on link at bounding box center [428, 375] width 72 height 30
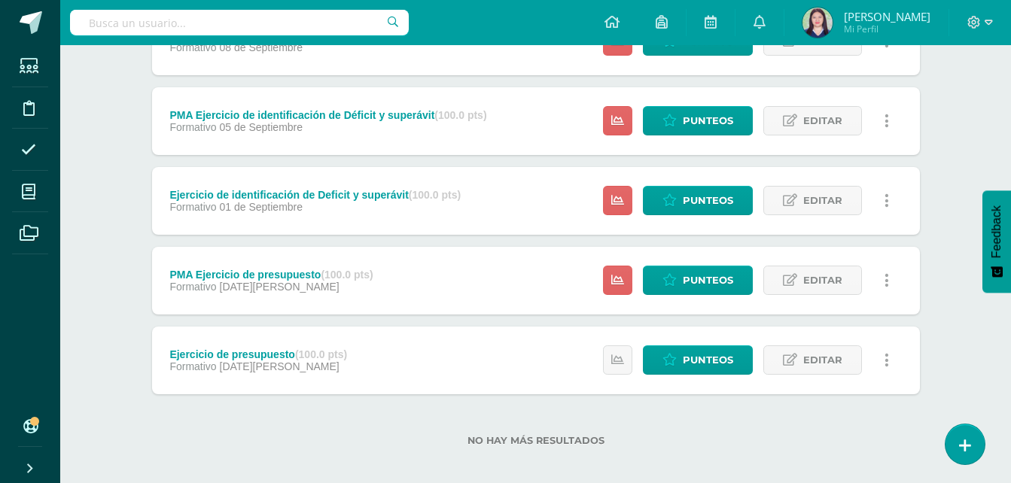
scroll to position [563, 0]
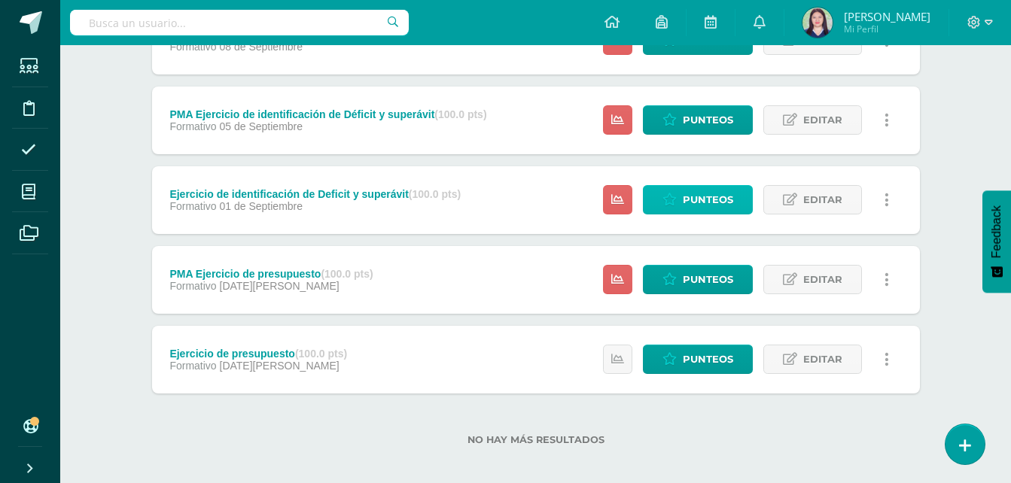
click at [694, 196] on span "Punteos" at bounding box center [708, 200] width 50 height 28
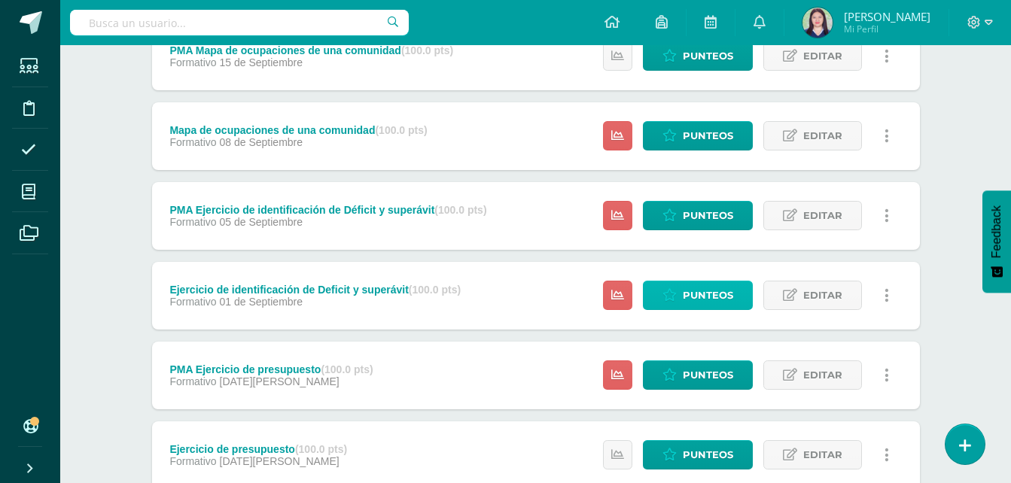
scroll to position [465, 0]
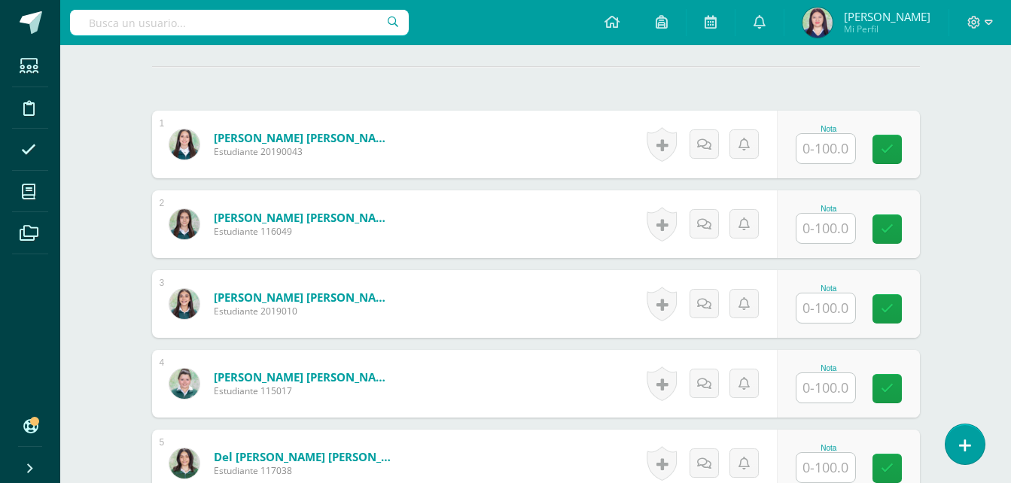
scroll to position [233, 0]
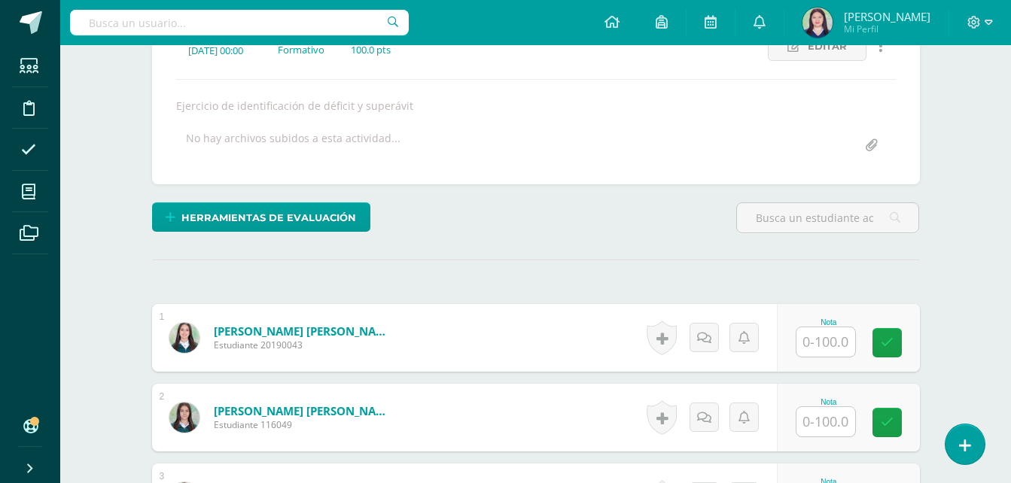
click at [822, 337] on input "text" at bounding box center [826, 342] width 59 height 29
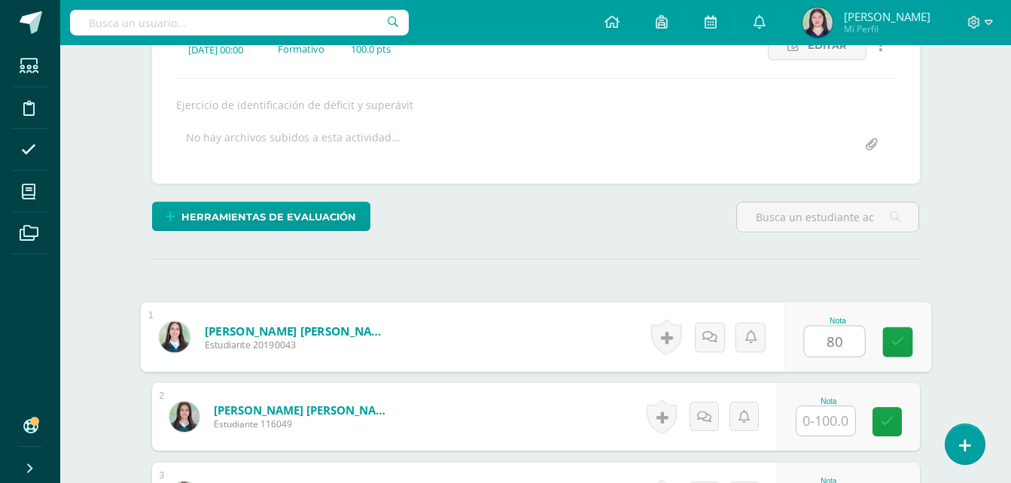
type input "80"
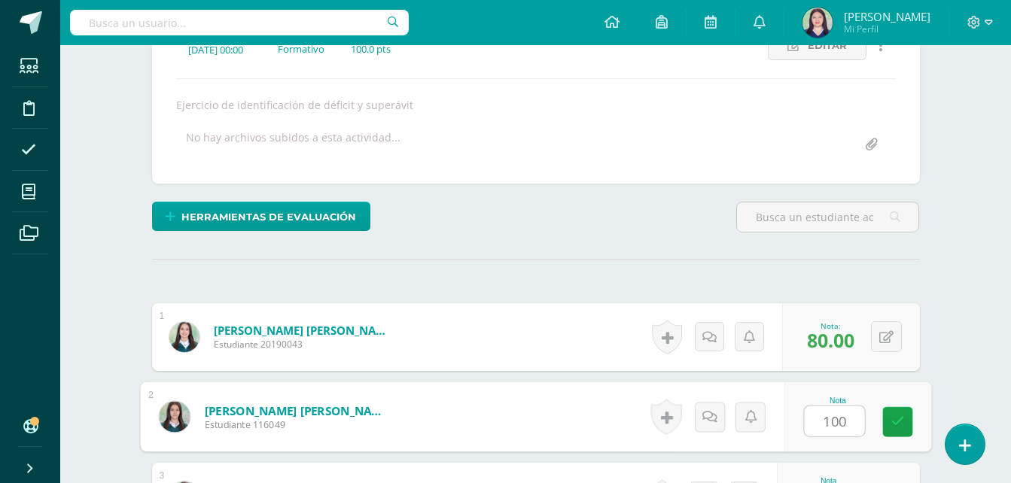
type input "100"
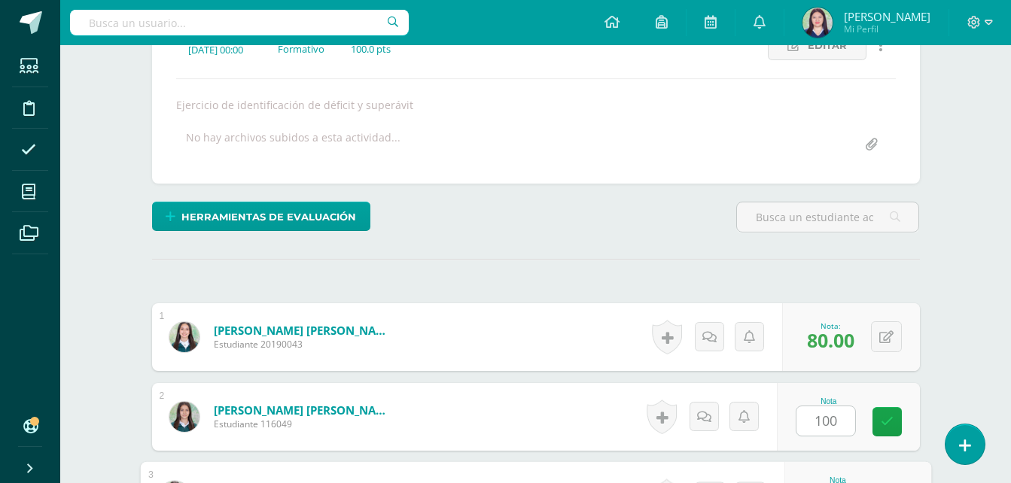
scroll to position [493, 0]
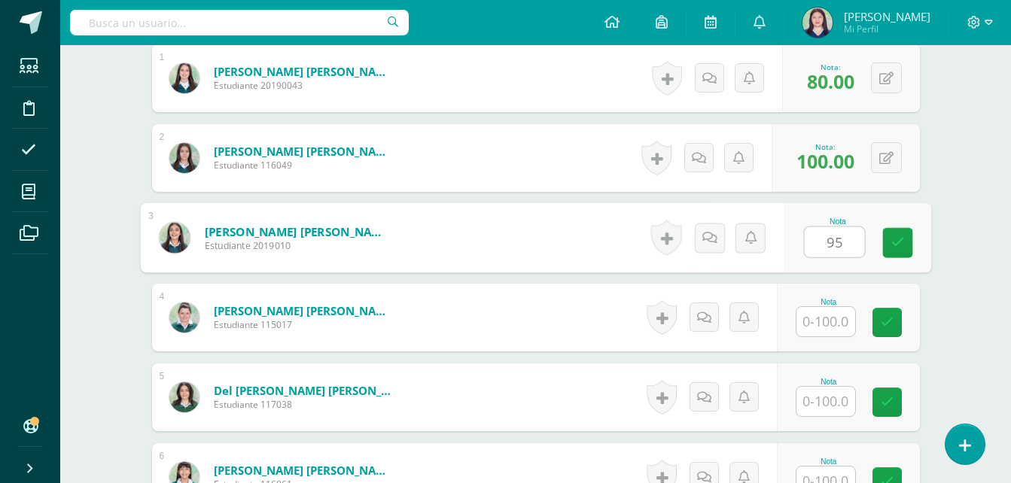
type input "95"
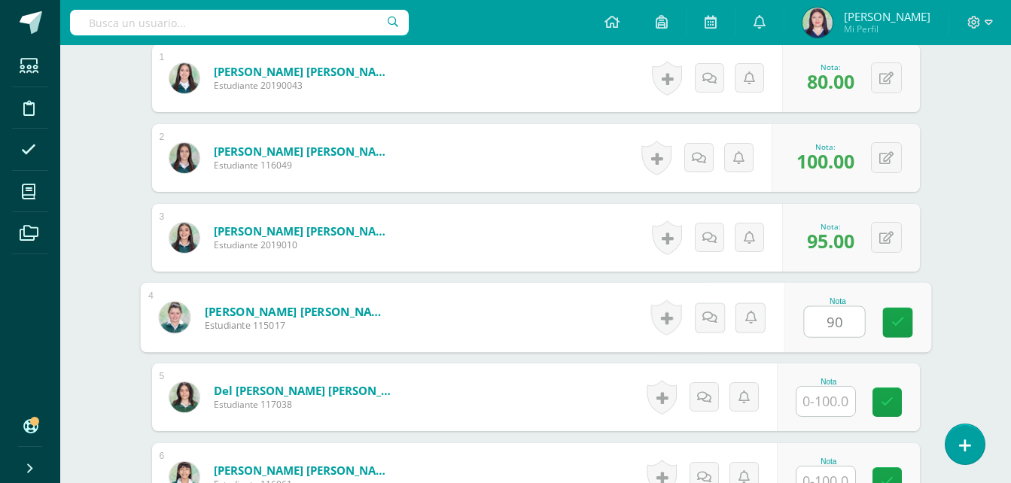
type input "90"
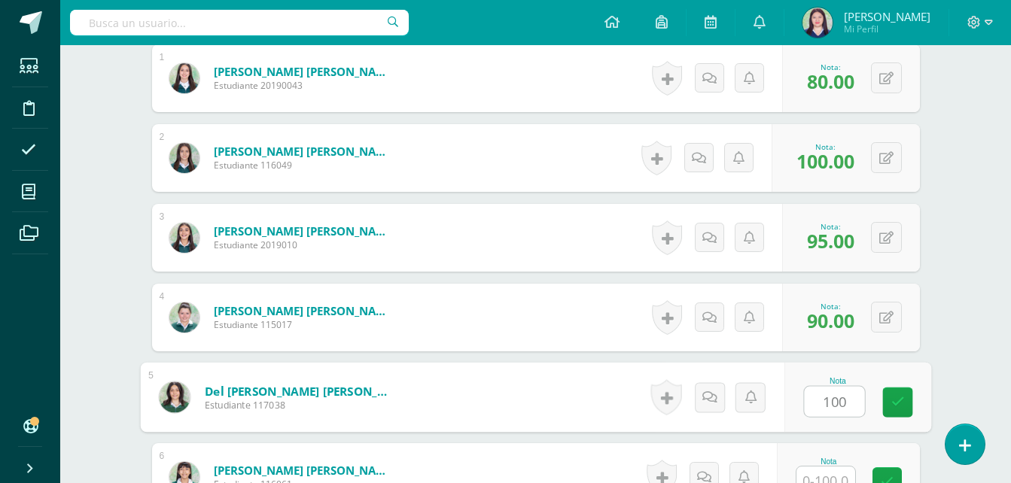
type input "100"
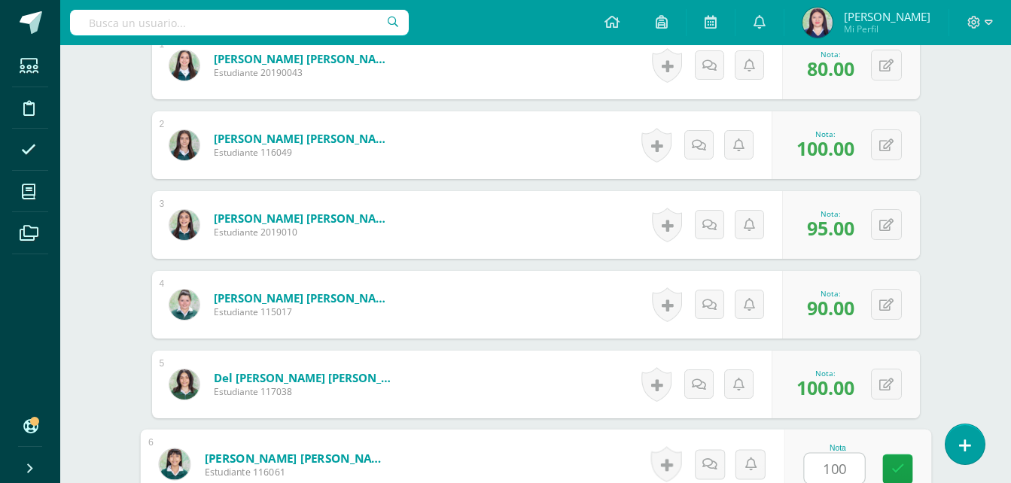
type input "100"
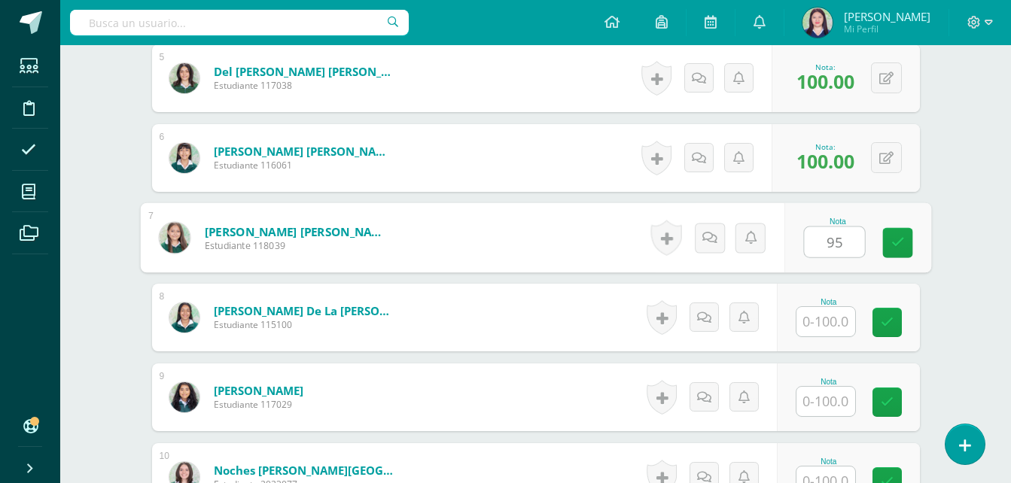
type input "95"
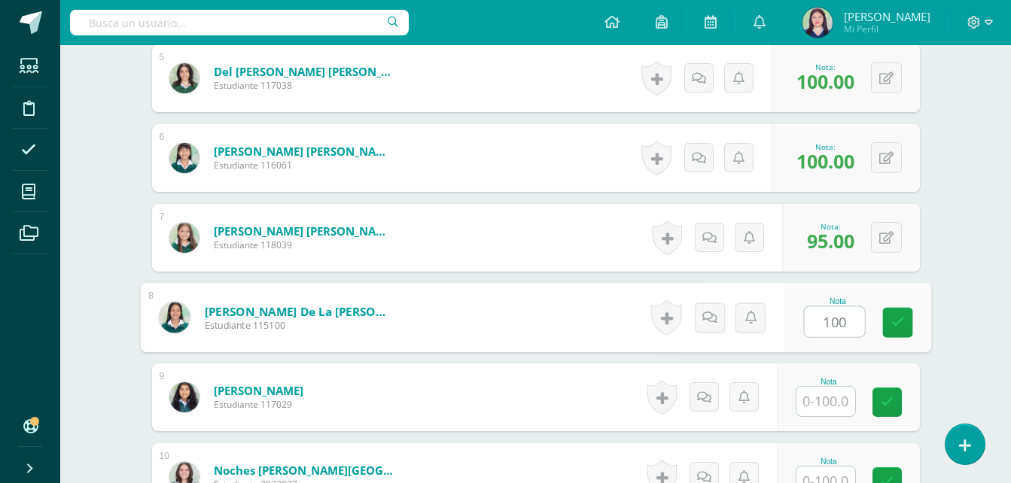
type input "100"
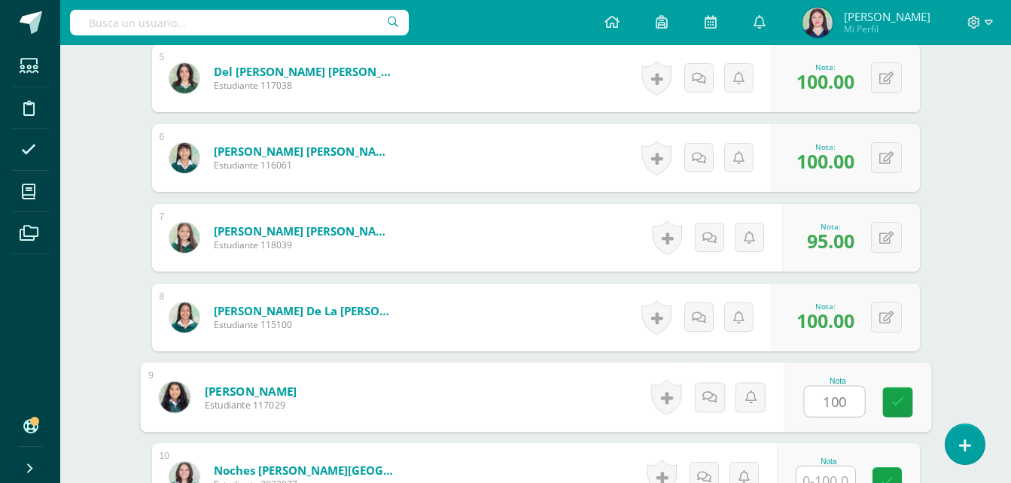
type input "100"
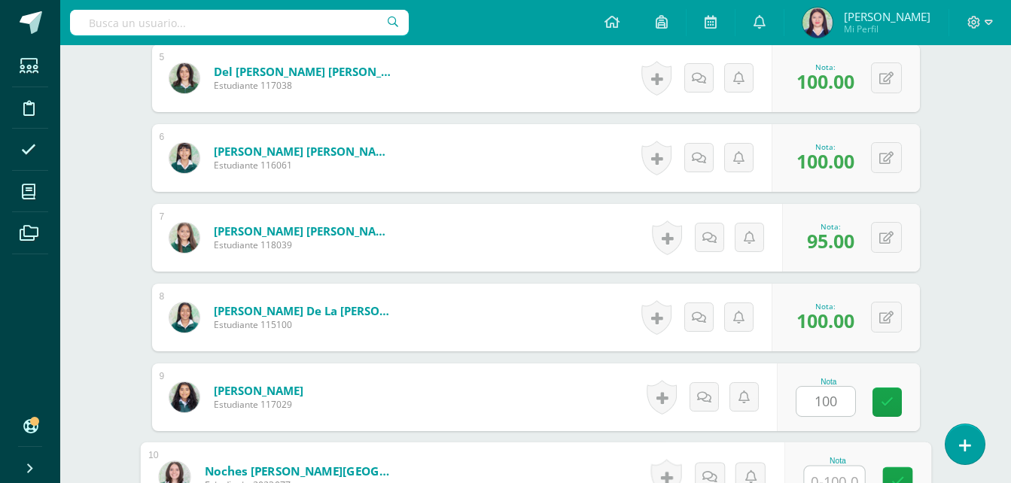
scroll to position [825, 0]
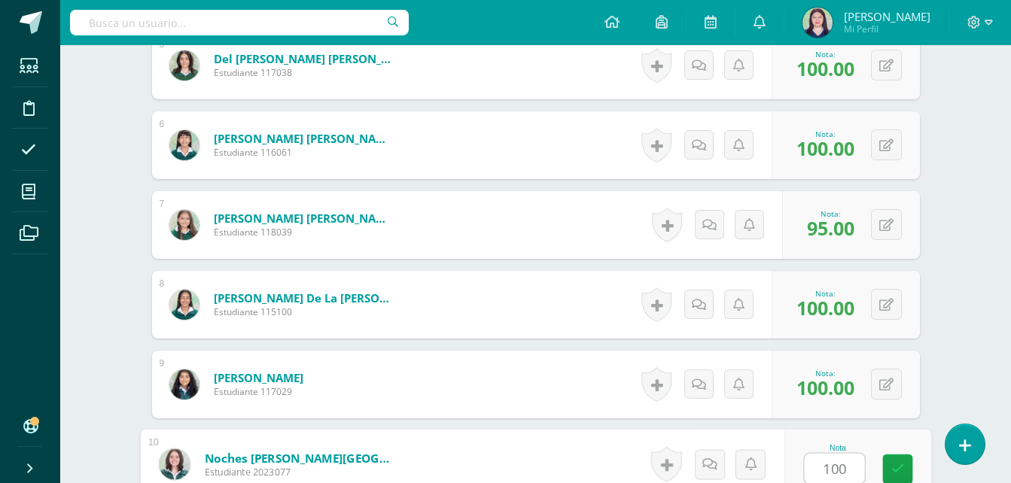
type input "100"
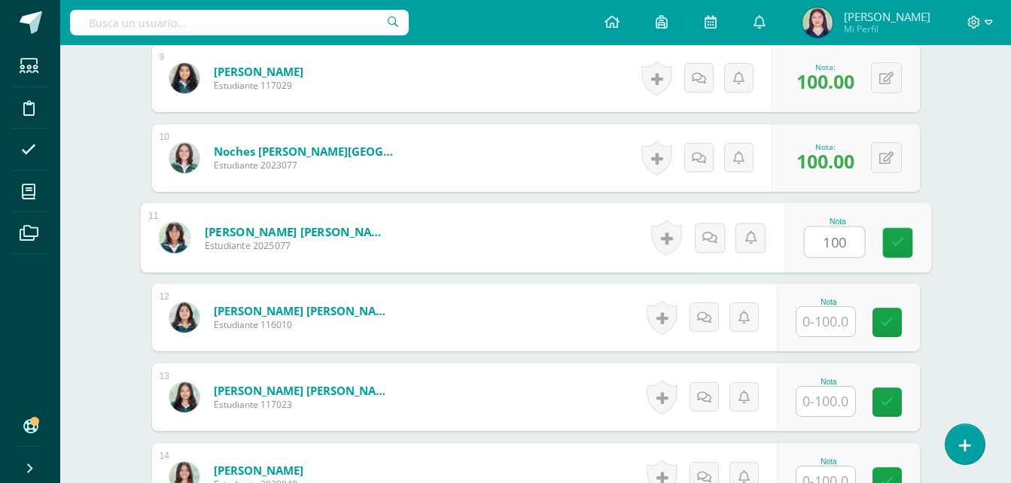
type input "100"
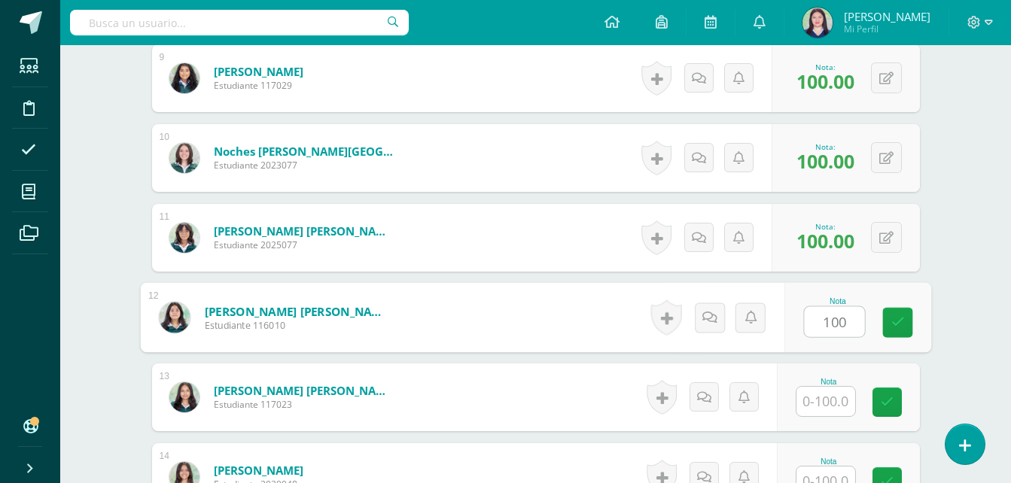
type input "100"
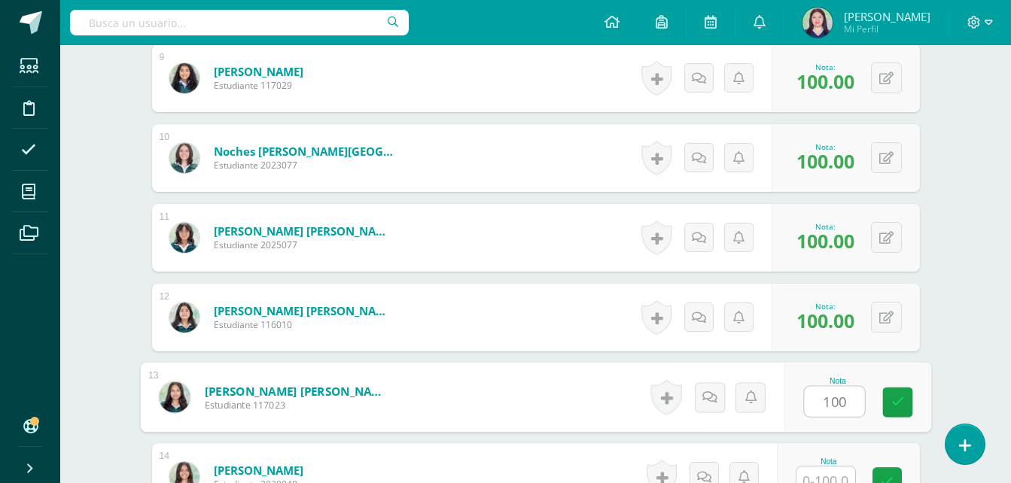
type input "100"
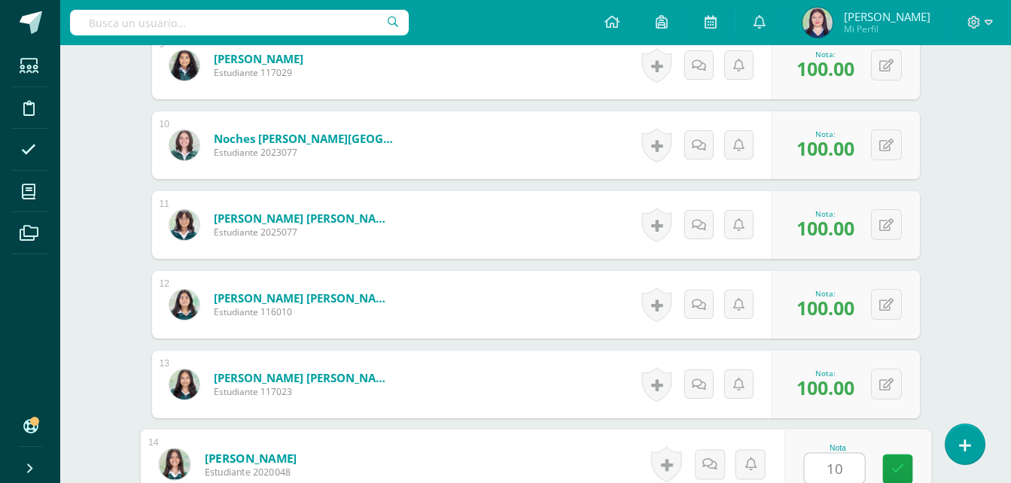
type input "100"
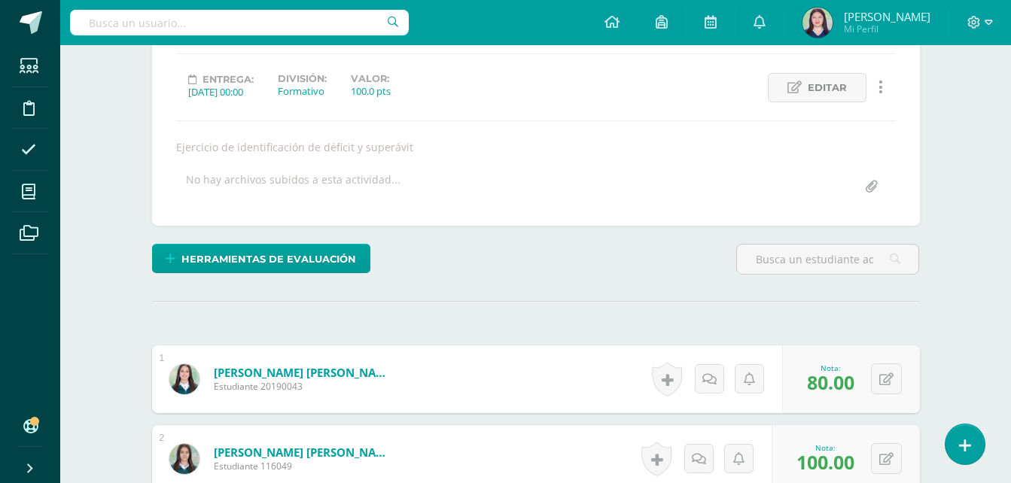
scroll to position [190, 0]
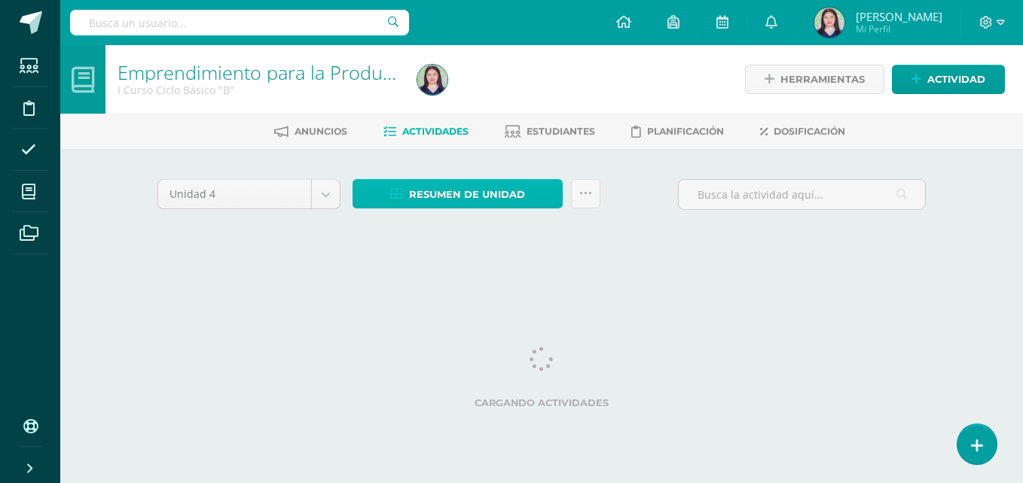
click at [476, 183] on span "Resumen de unidad" at bounding box center [467, 195] width 116 height 28
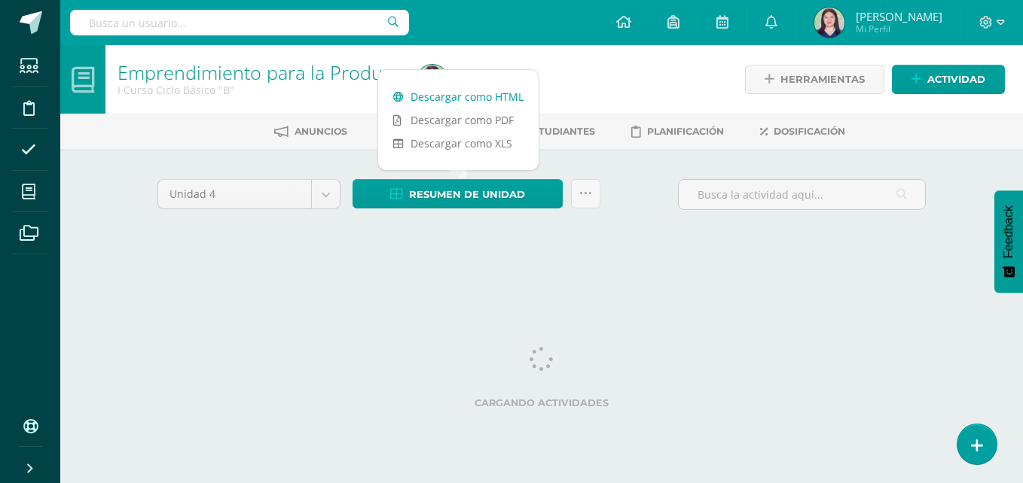
click at [498, 91] on link "Descargar como HTML" at bounding box center [458, 96] width 160 height 23
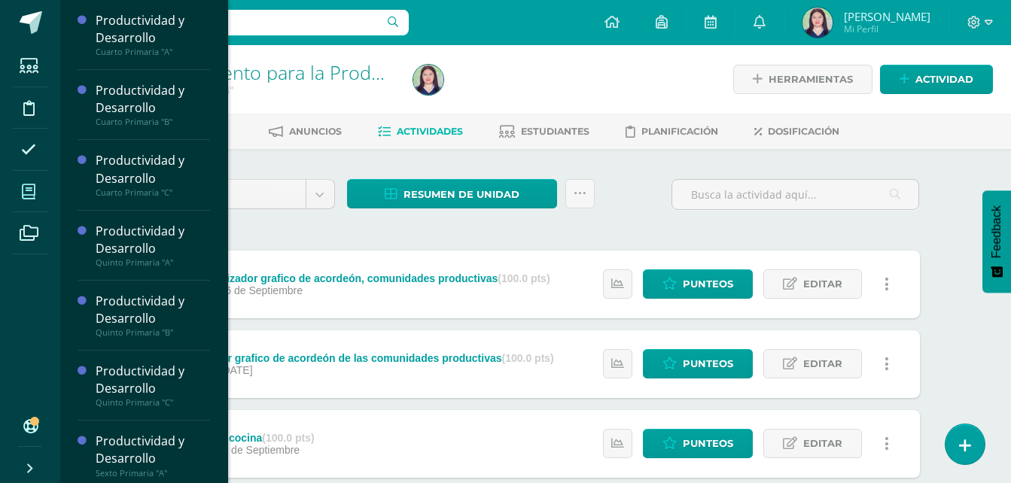
click at [20, 189] on span at bounding box center [29, 192] width 34 height 34
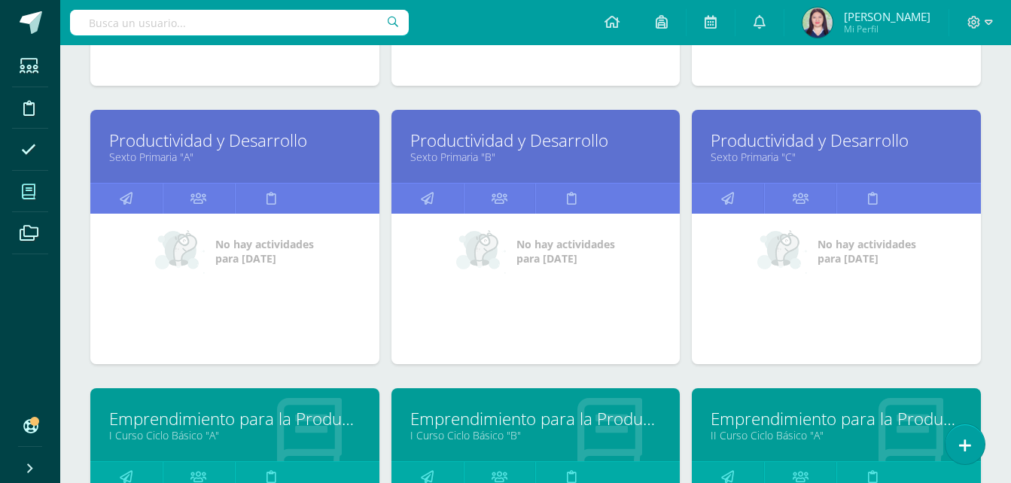
scroll to position [735, 0]
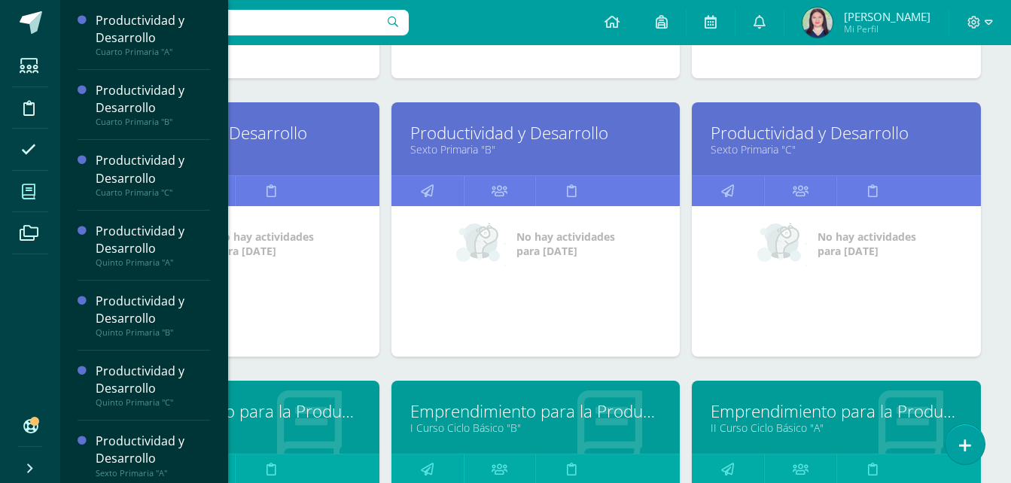
click at [29, 473] on icon at bounding box center [30, 469] width 12 height 15
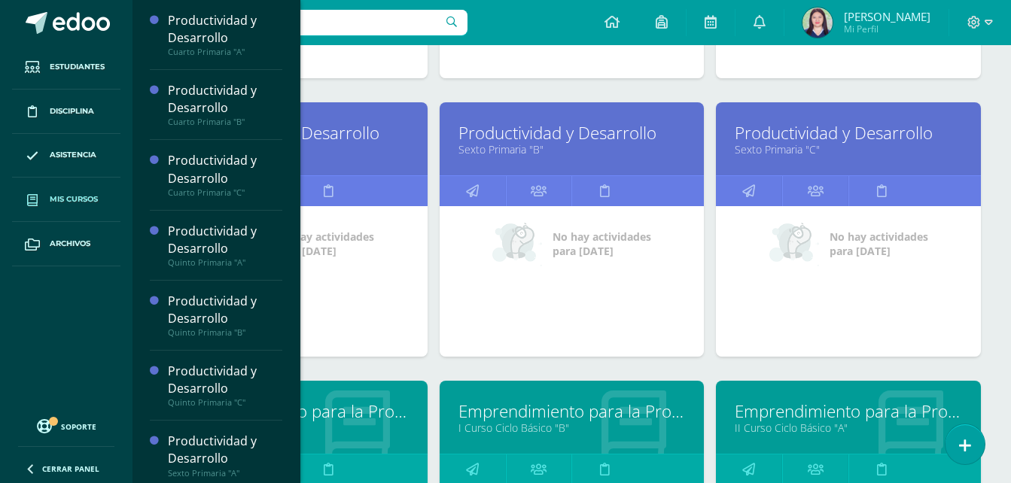
click at [29, 473] on icon at bounding box center [30, 469] width 12 height 15
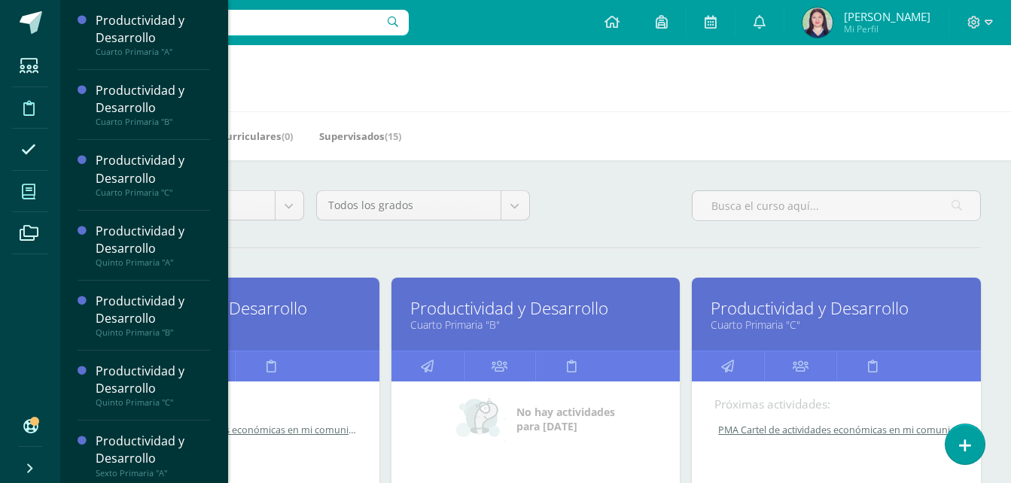
scroll to position [0, 0]
